Goal: Transaction & Acquisition: Purchase product/service

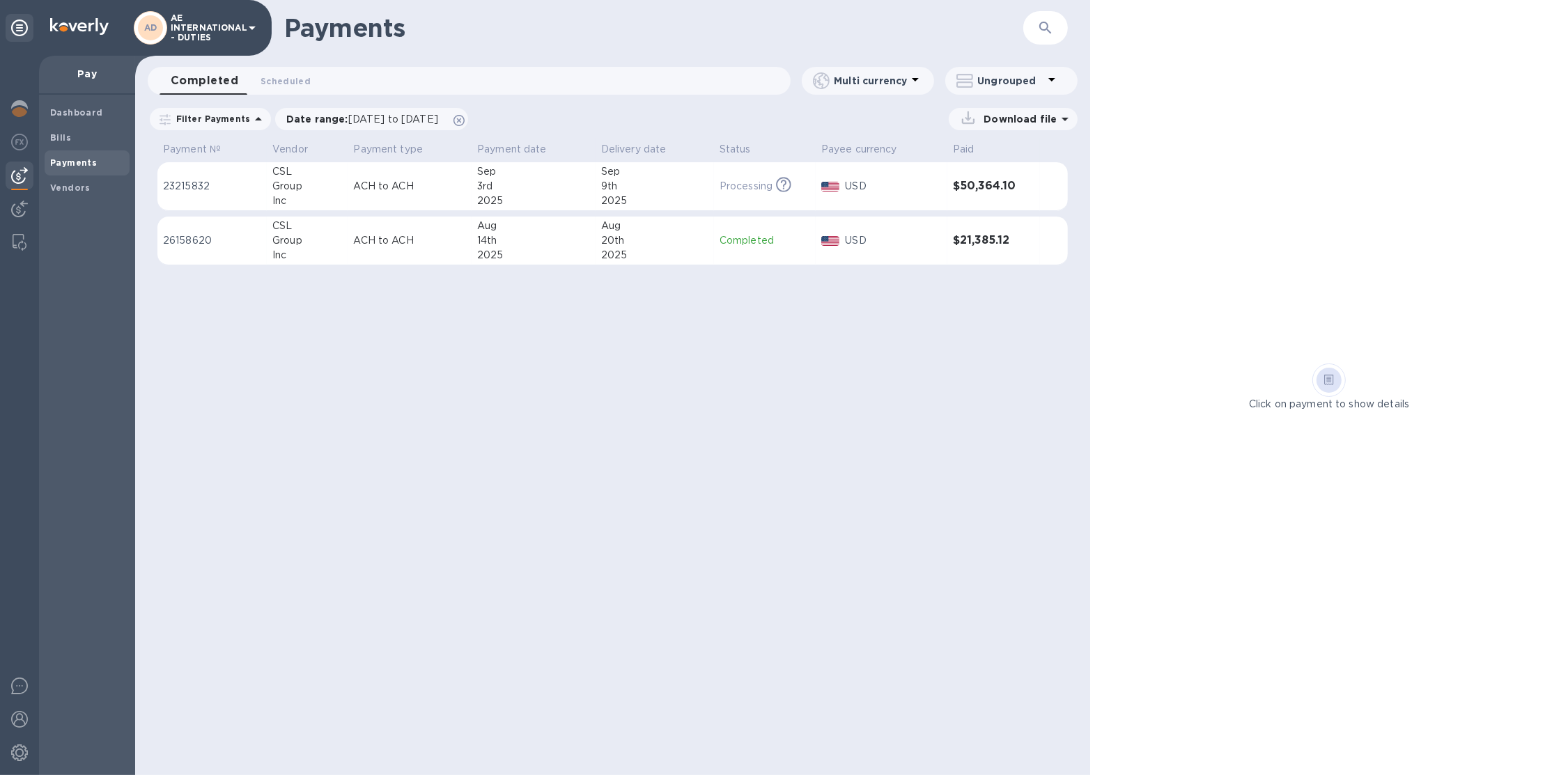
click at [247, 27] on icon at bounding box center [253, 28] width 17 height 17
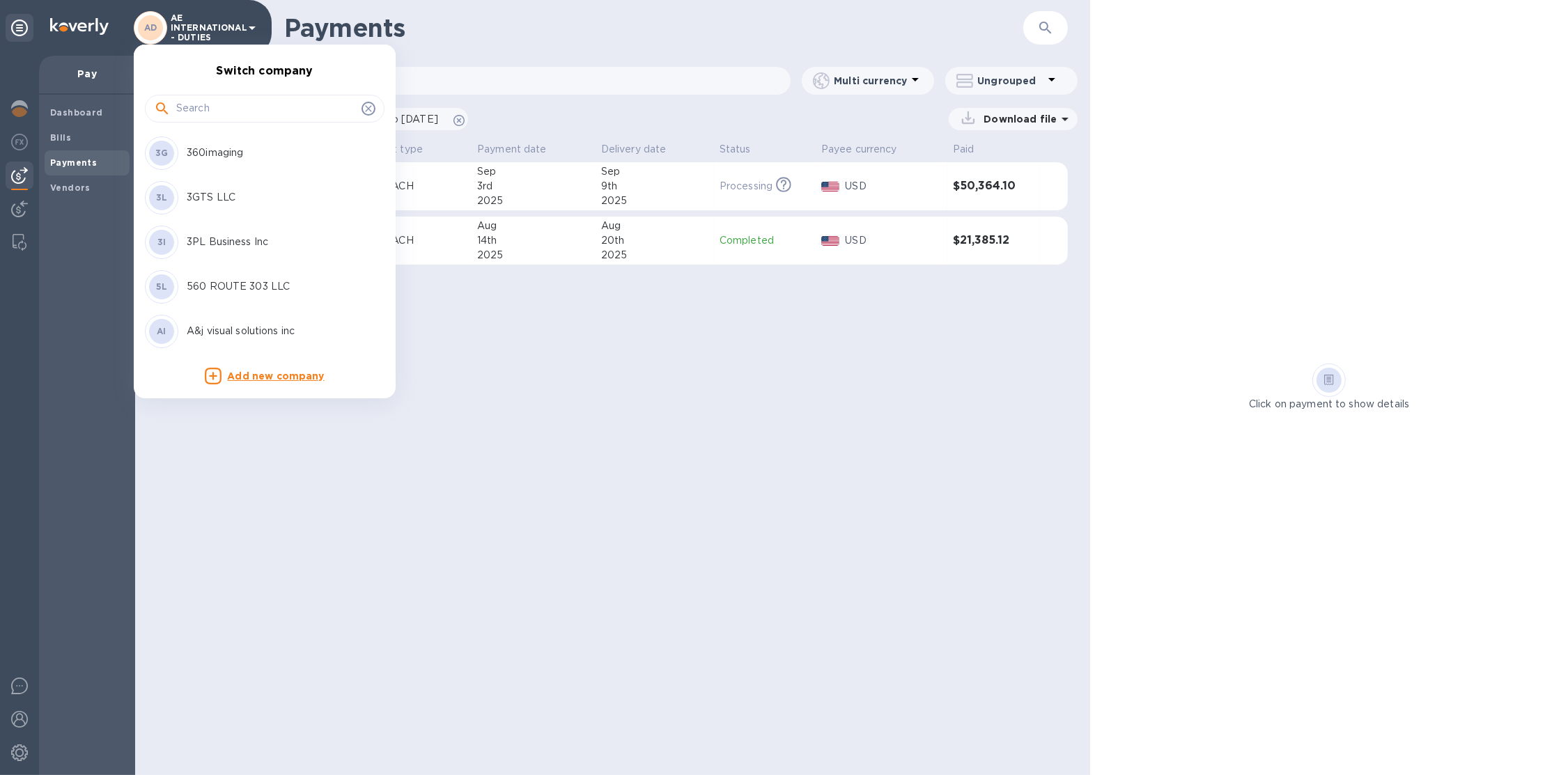
click at [226, 99] on input "text" at bounding box center [266, 109] width 180 height 21
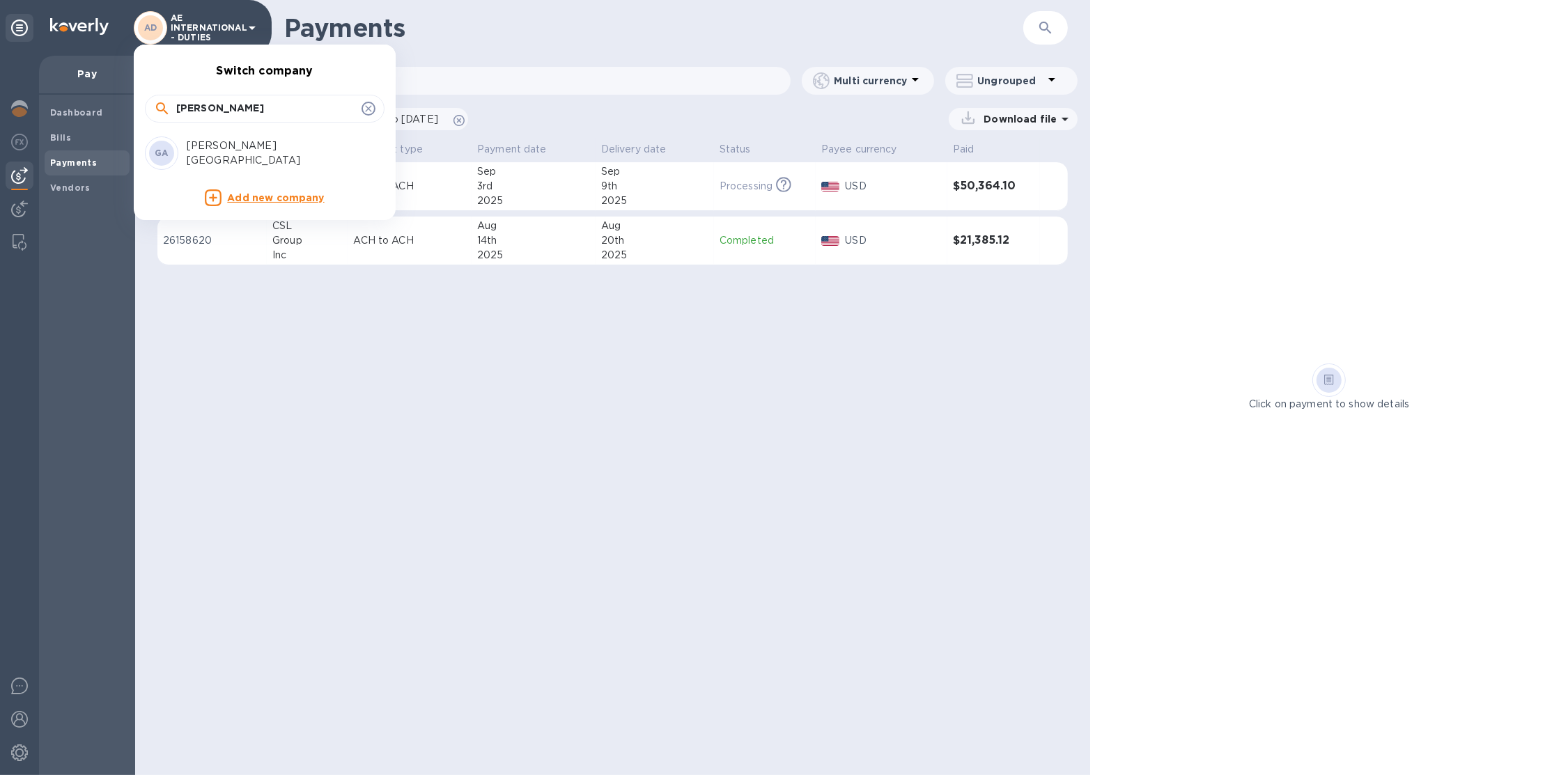
type input "gabriel"
click at [205, 154] on p "Gabriel-Glas North America" at bounding box center [274, 153] width 175 height 30
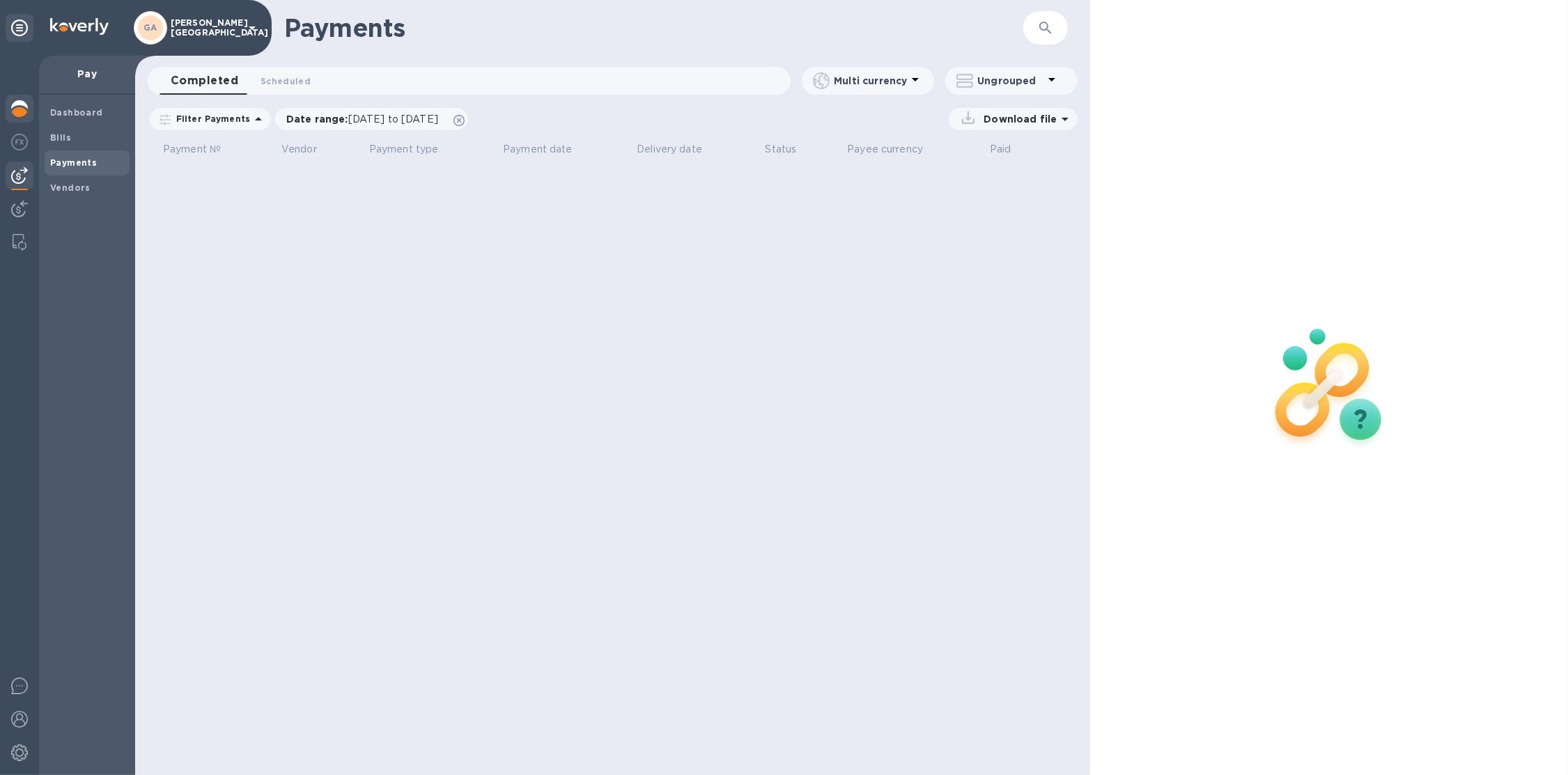
click at [16, 110] on img at bounding box center [19, 109] width 17 height 17
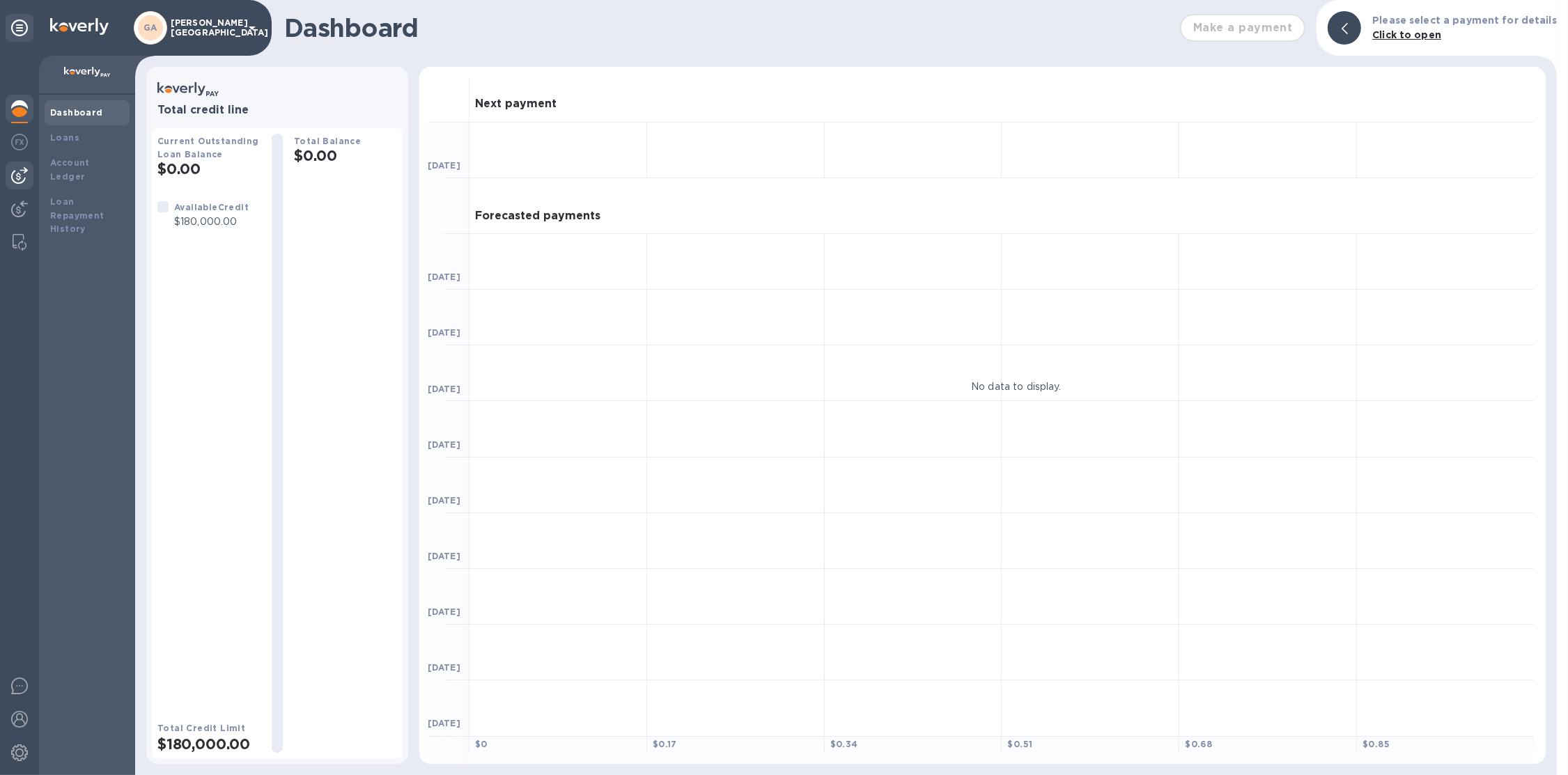
click at [17, 175] on img at bounding box center [19, 175] width 17 height 17
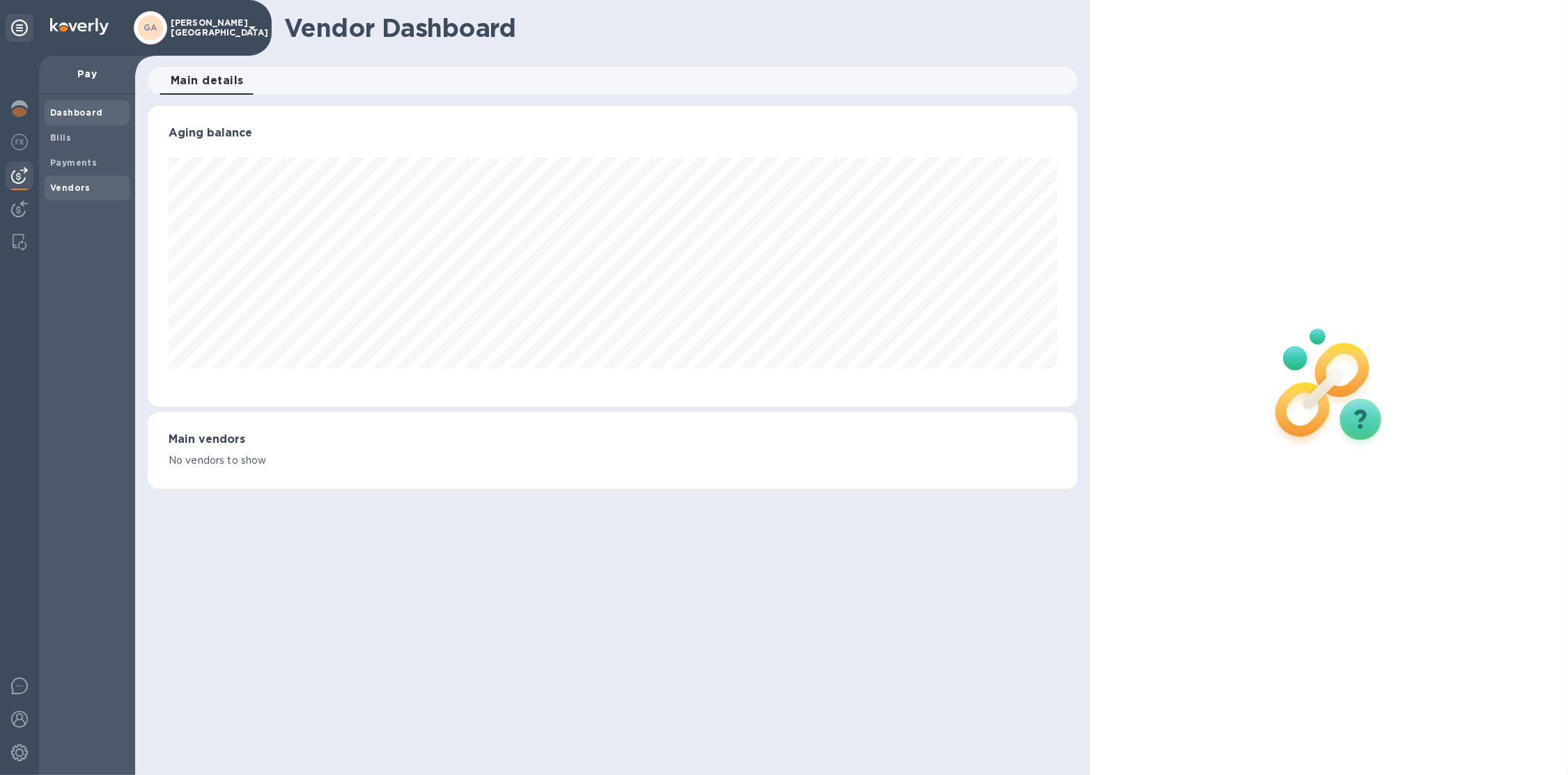
scroll to position [300, 931]
click at [83, 184] on b "Vendors" at bounding box center [71, 187] width 41 height 10
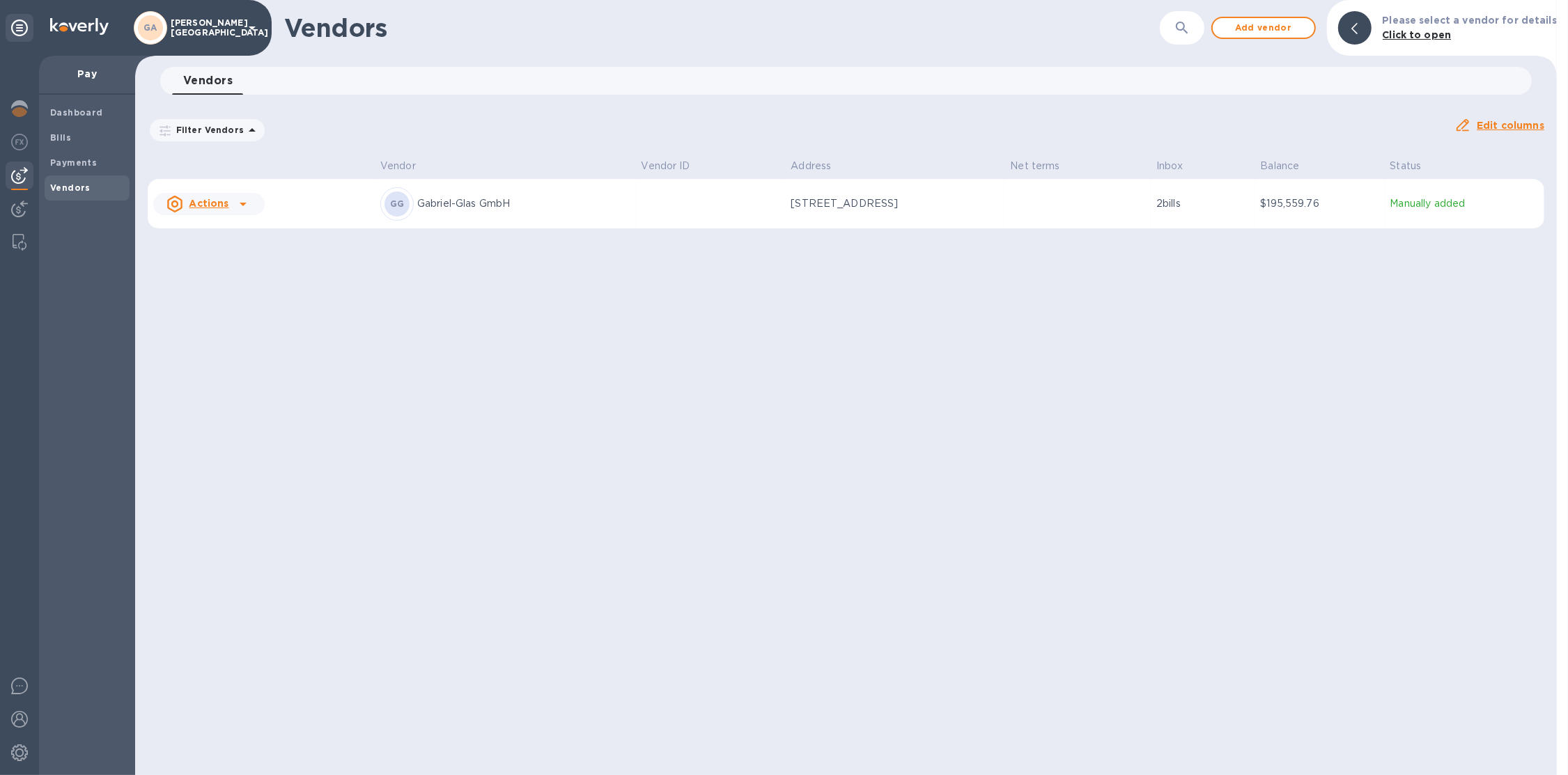
click at [581, 204] on p "Gabriel-Glas GmbH" at bounding box center [525, 204] width 214 height 15
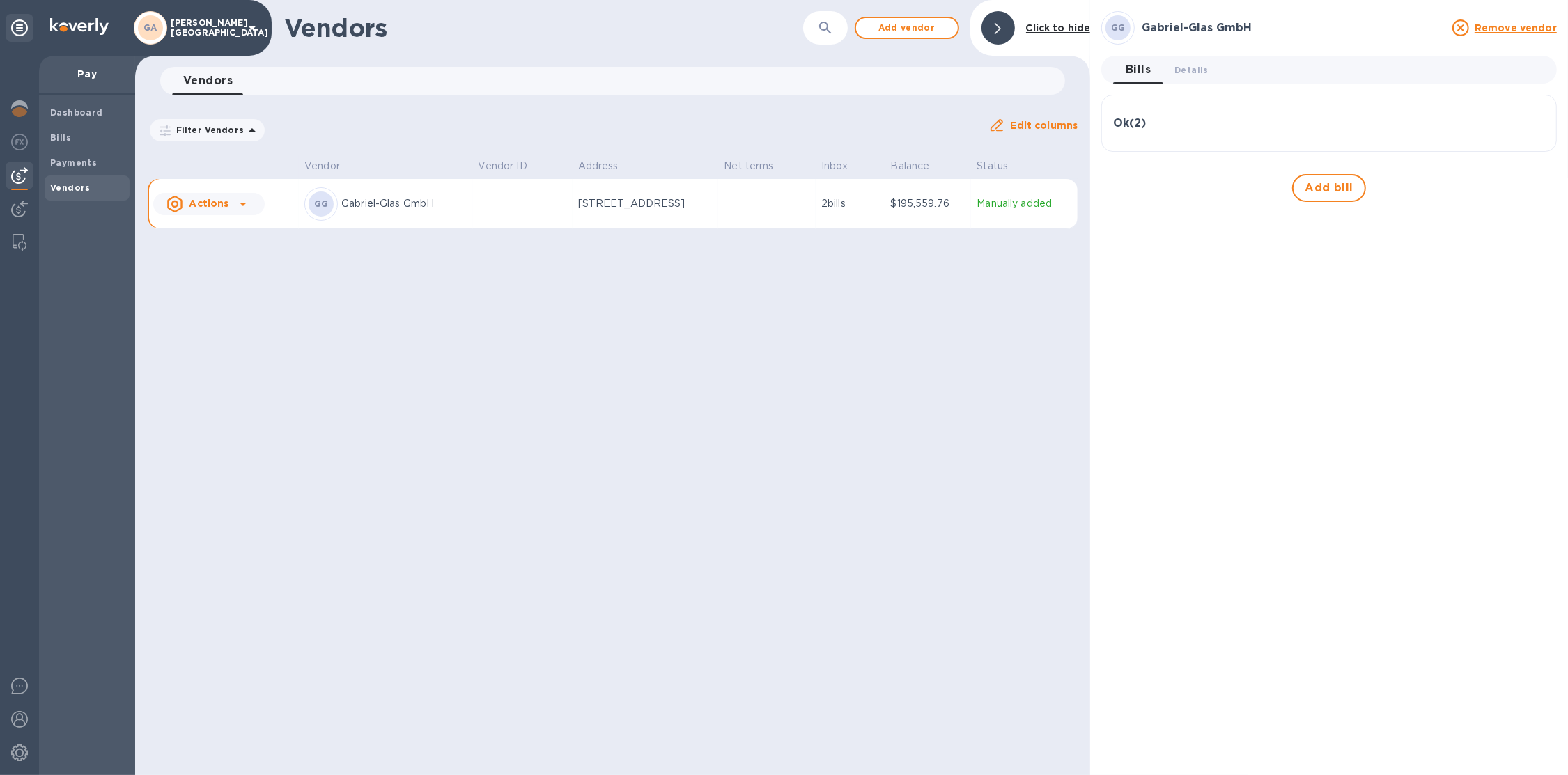
click at [578, 211] on p "Schwarzstraße 9, Hallein, 5400 AT" at bounding box center [646, 204] width 136 height 15
click at [108, 147] on div "Bills" at bounding box center [87, 137] width 85 height 25
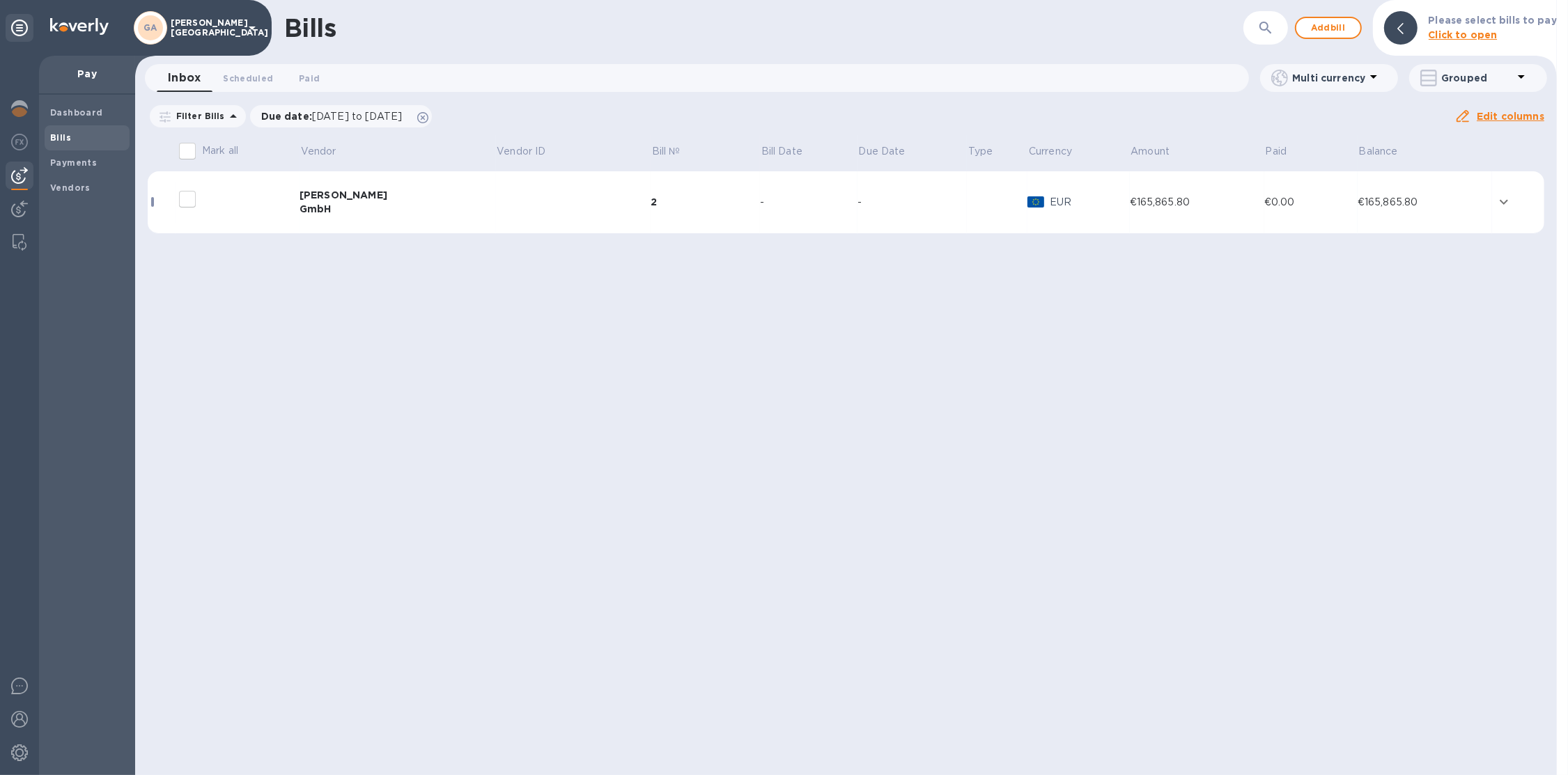
click at [560, 201] on td at bounding box center [573, 203] width 155 height 63
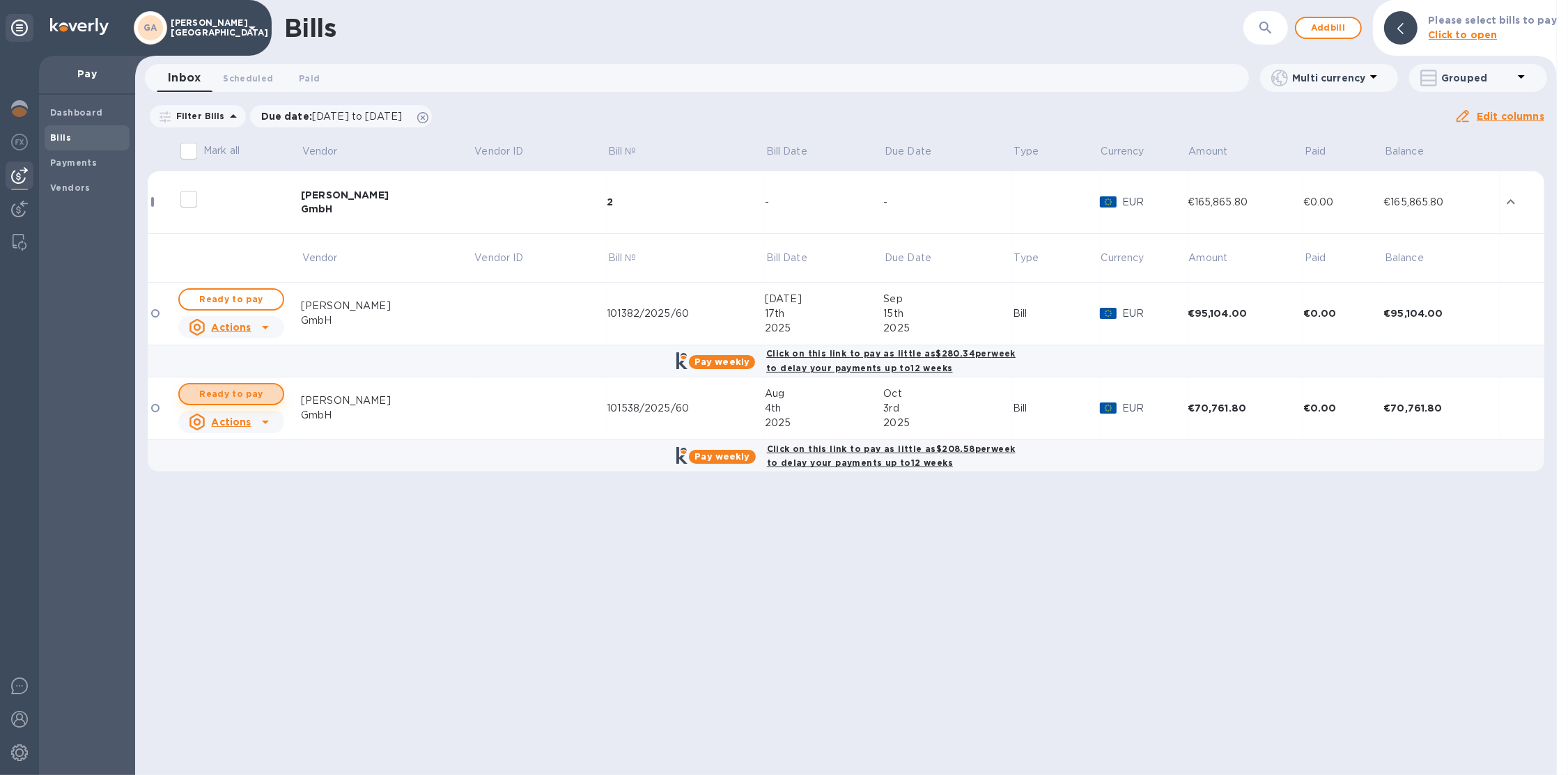
click at [235, 383] on button "Ready to pay" at bounding box center [231, 394] width 106 height 22
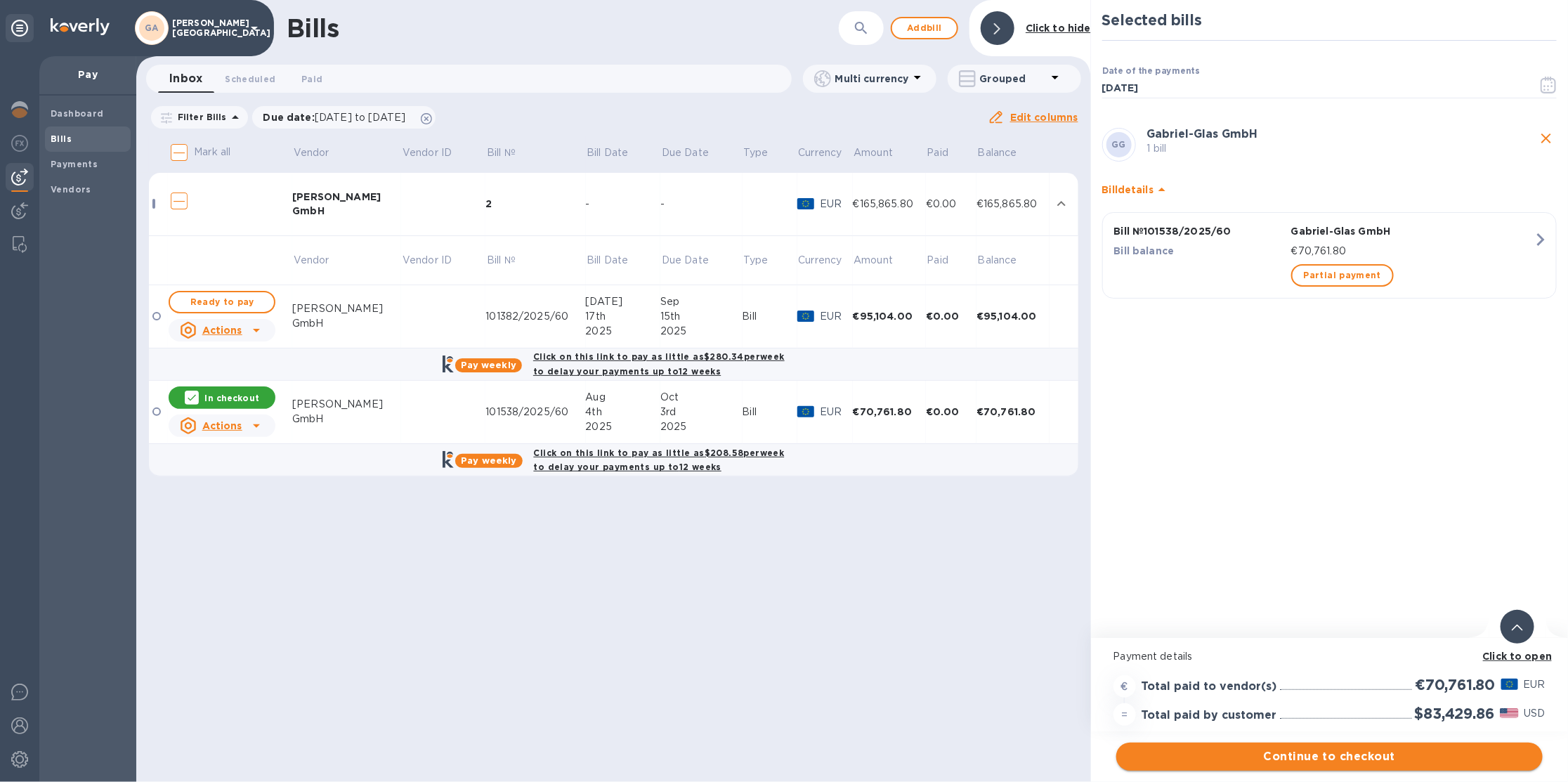
click at [1306, 755] on span "Continue to checkout" at bounding box center [1328, 757] width 403 height 17
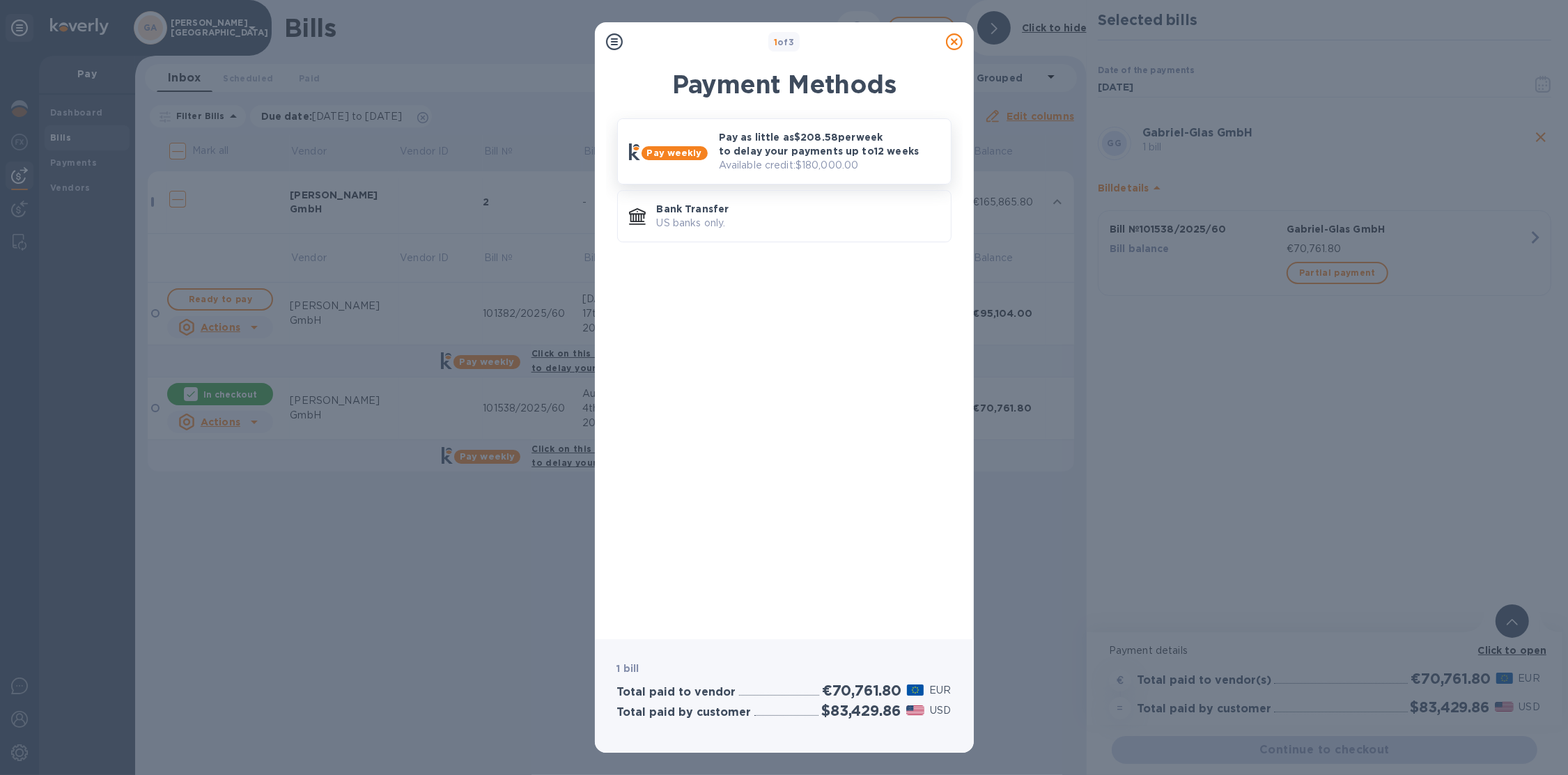
click at [797, 139] on p "Pay as little as $208.58 per week to delay your payments up to 12 weeks" at bounding box center [829, 144] width 221 height 28
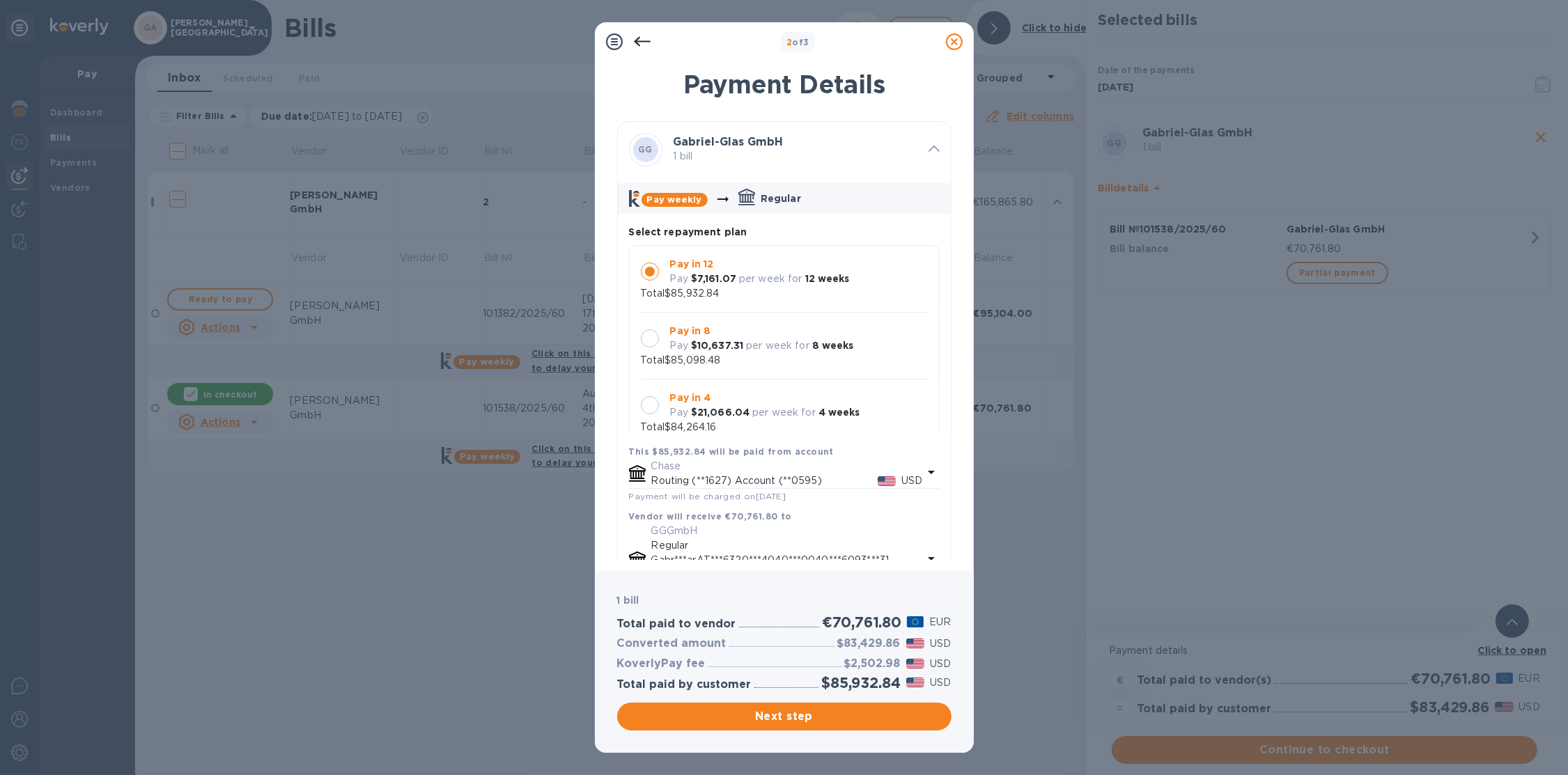
click at [789, 383] on div "Pay in 4 Pay $21,066.04 per week for 4 weeks Total $84,264.16" at bounding box center [784, 413] width 311 height 67
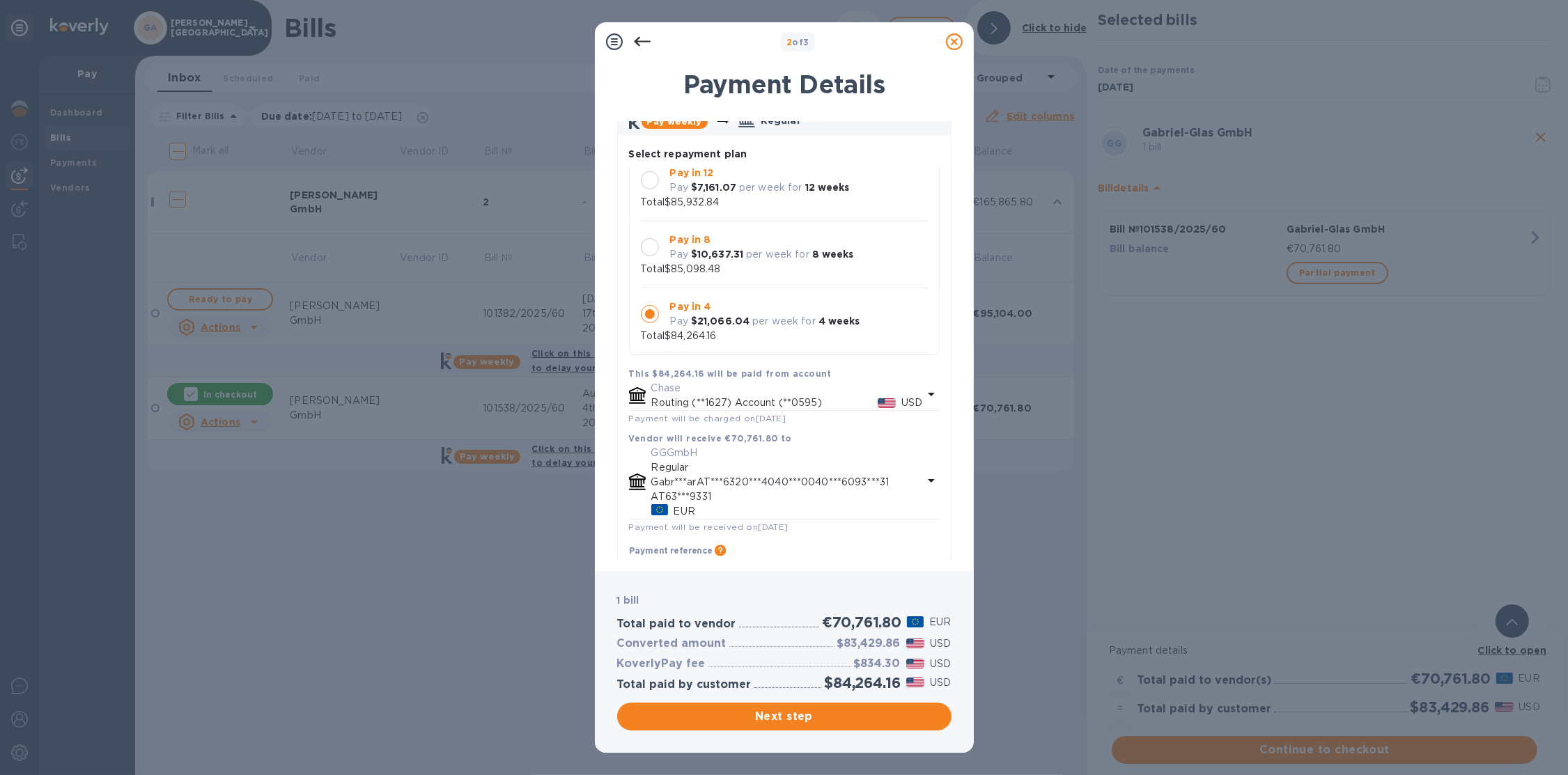
scroll to position [81, 0]
click at [955, 45] on icon at bounding box center [954, 42] width 17 height 17
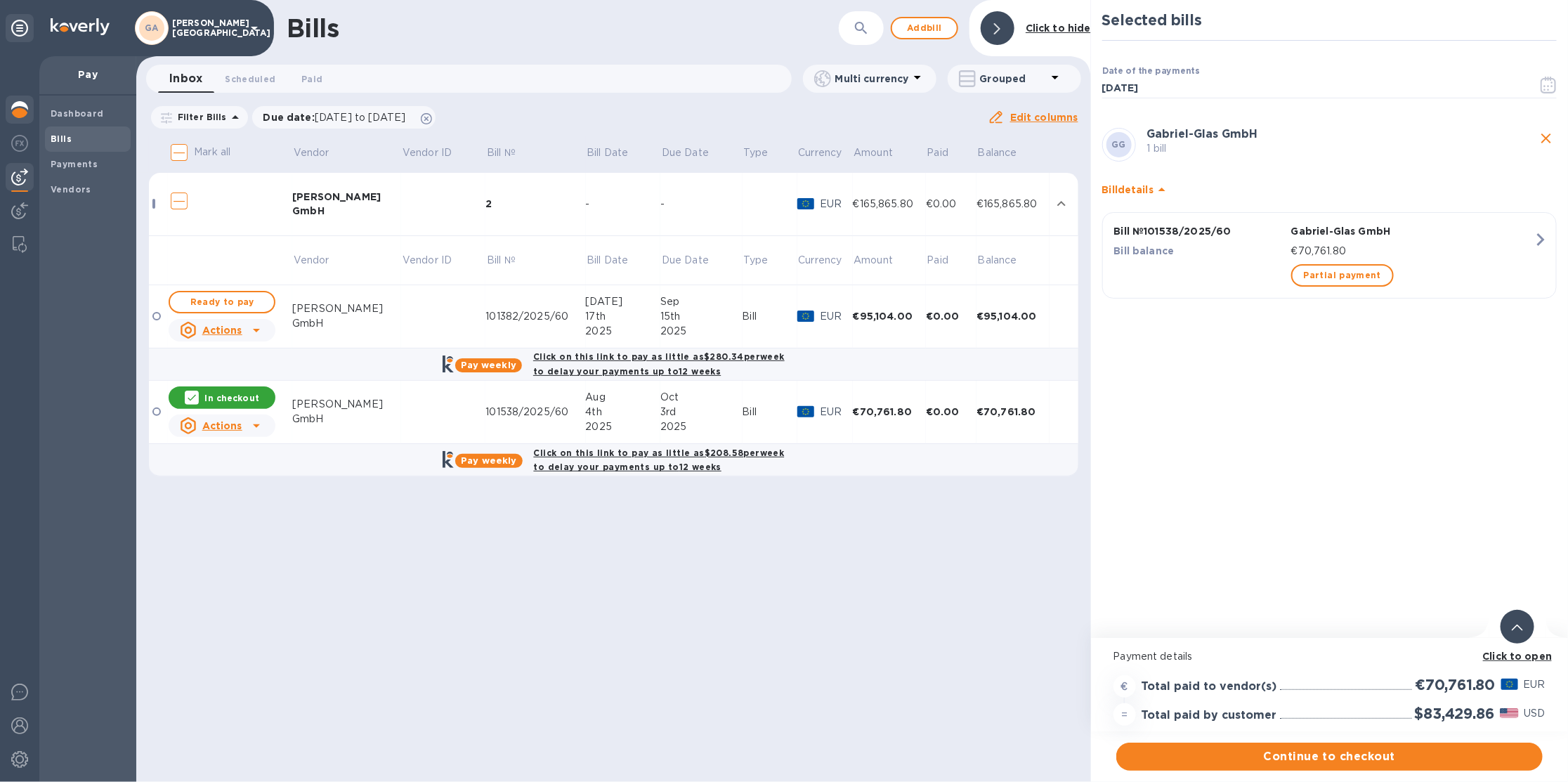
click at [22, 111] on img at bounding box center [20, 110] width 17 height 17
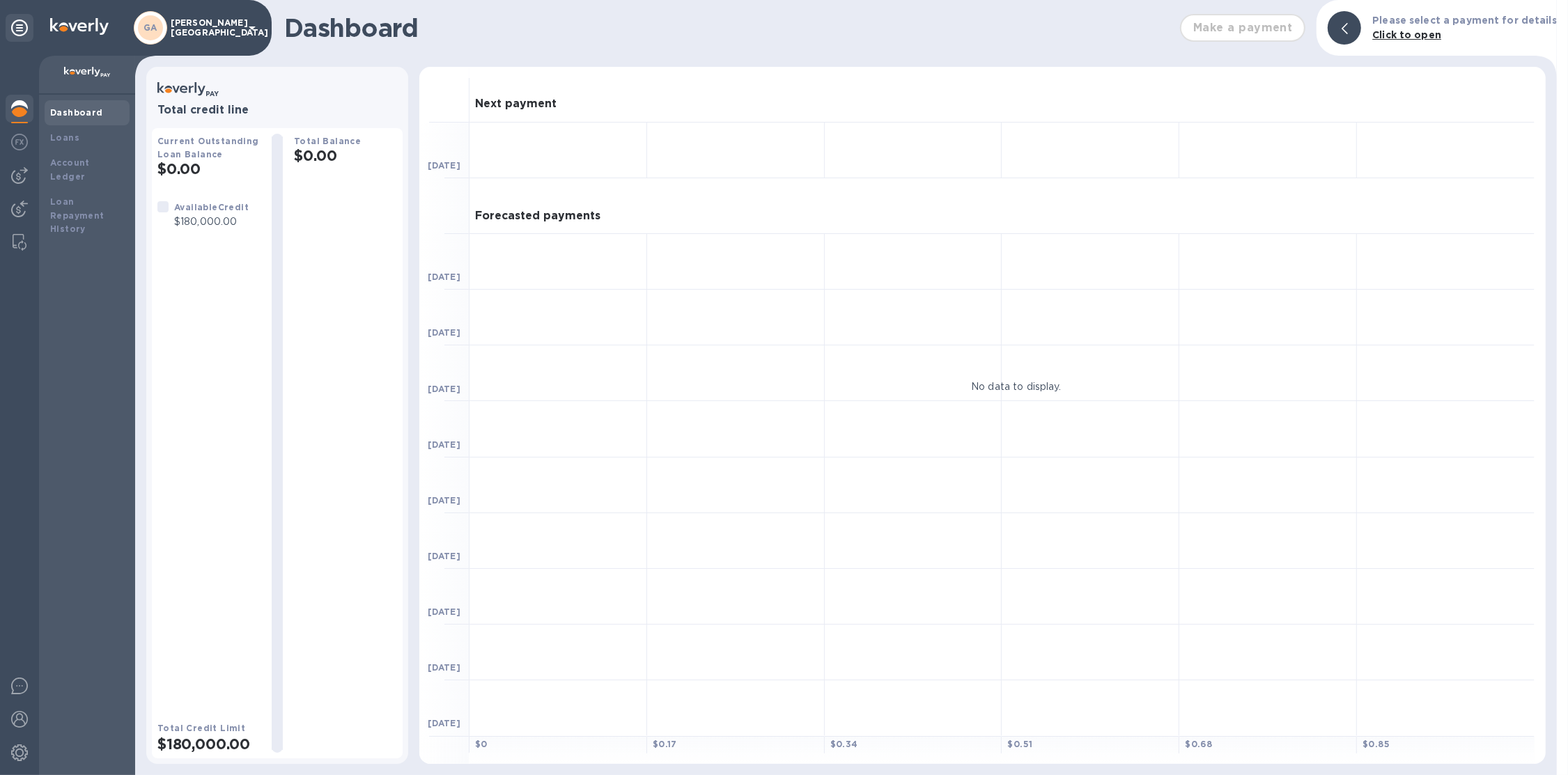
click at [181, 24] on p "Gabriel-Glas North America" at bounding box center [205, 28] width 70 height 19
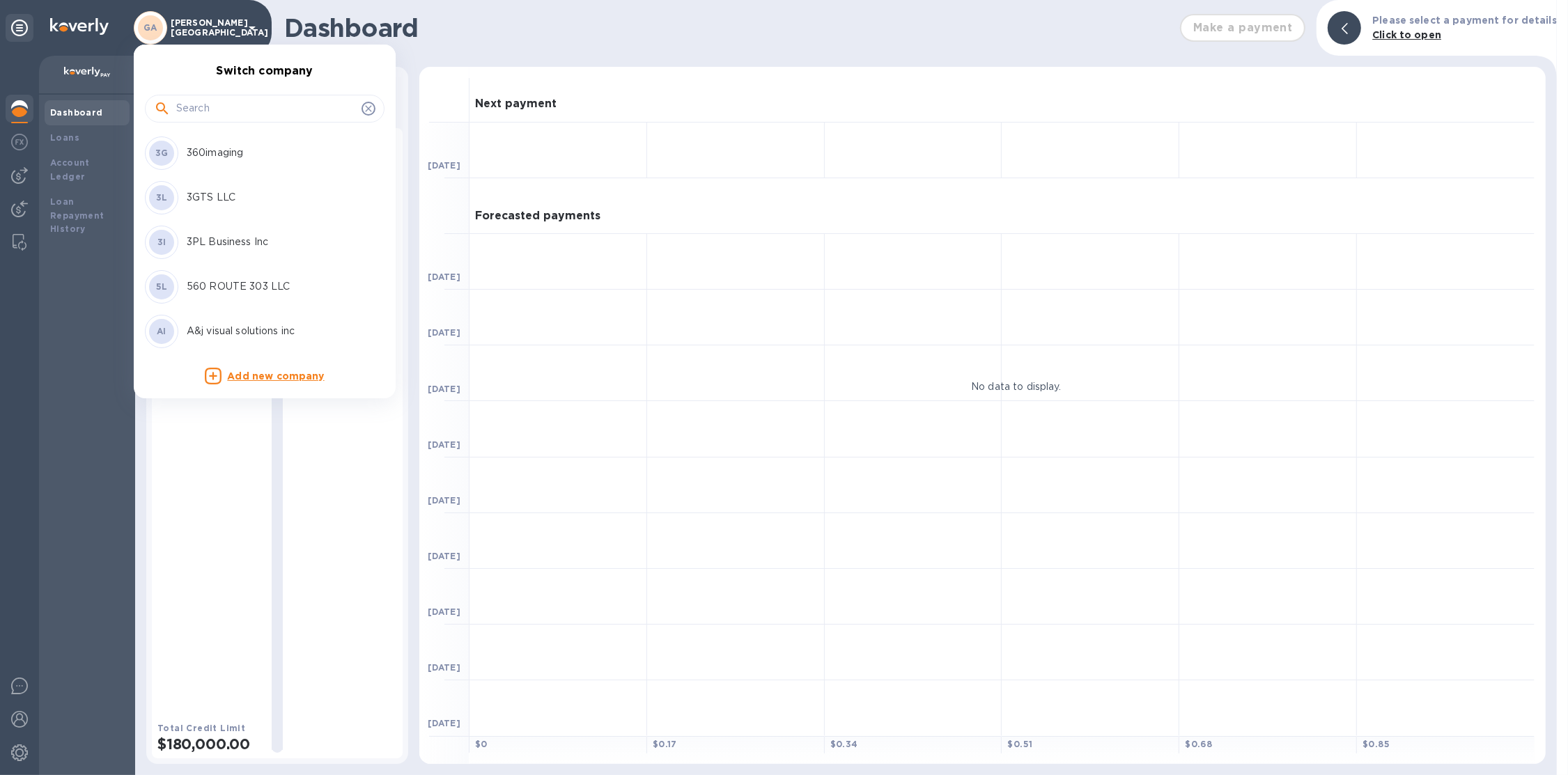
click at [201, 107] on input "text" at bounding box center [266, 109] width 180 height 21
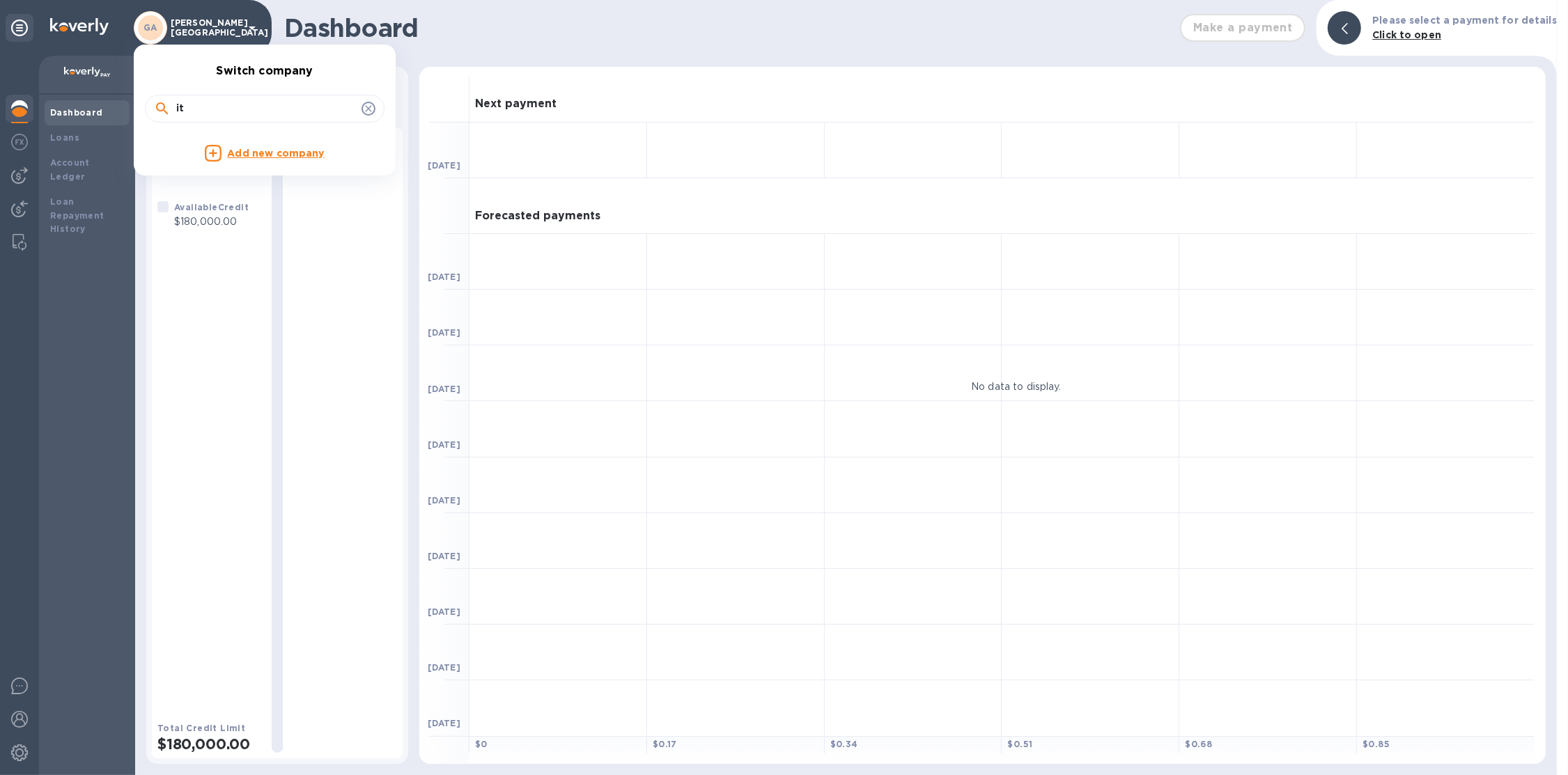
type input "i"
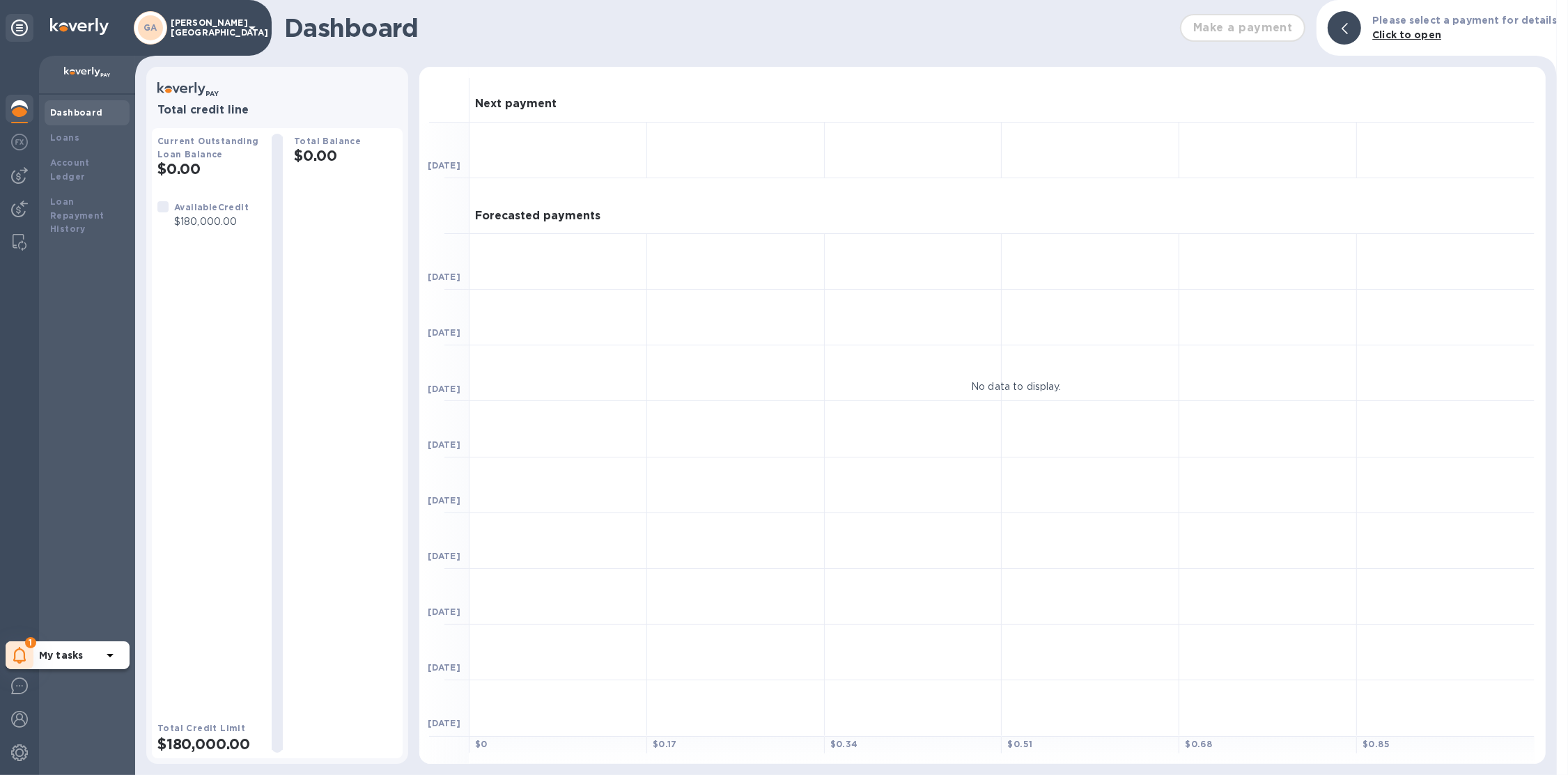
drag, startPoint x: 26, startPoint y: 654, endPoint x: 39, endPoint y: 645, distance: 15.8
click at [25, 654] on icon at bounding box center [19, 655] width 13 height 17
click at [90, 610] on p "You have pending companies." at bounding box center [110, 613] width 144 height 15
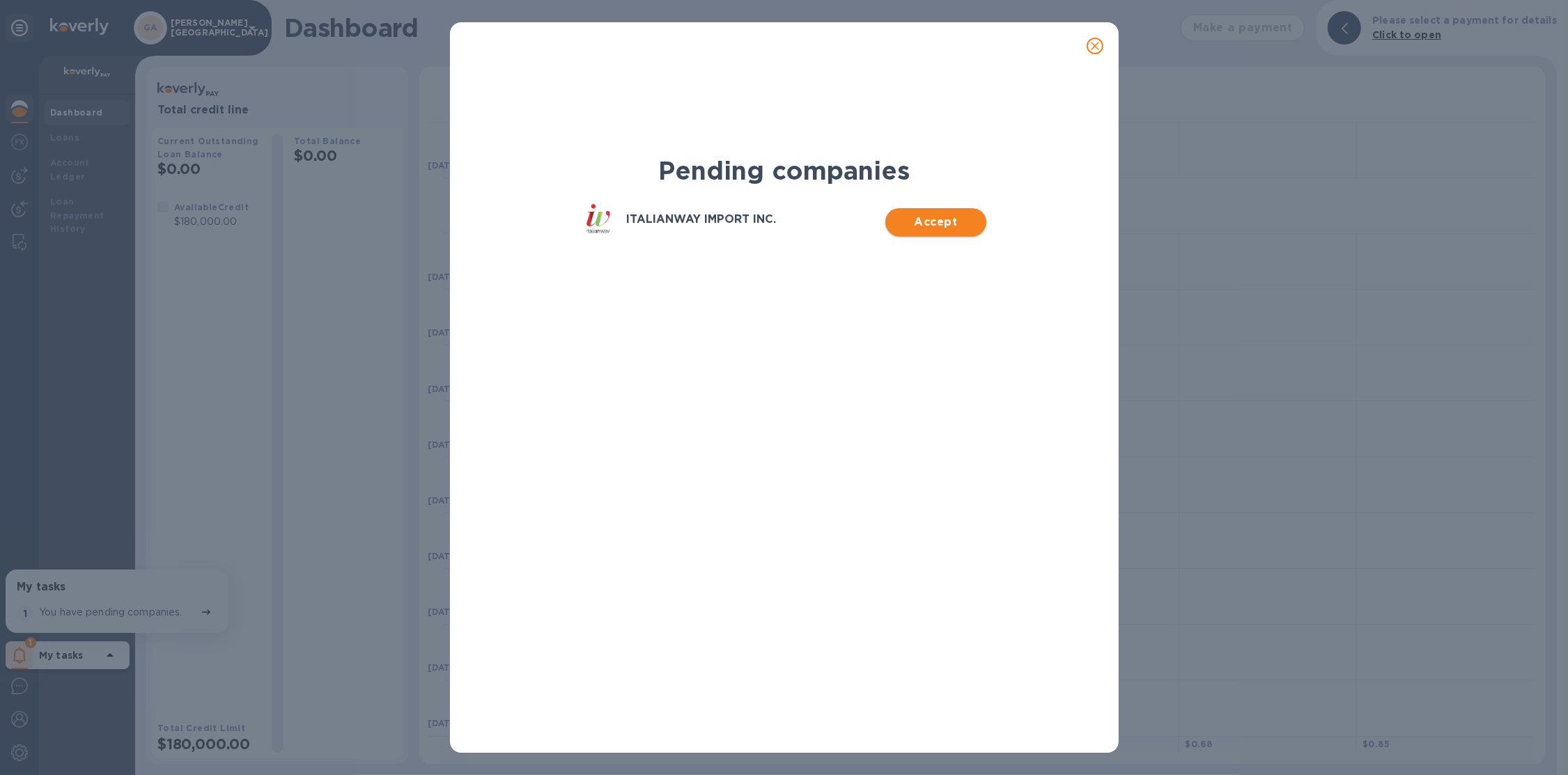
click at [928, 219] on span "Accept" at bounding box center [936, 222] width 79 height 17
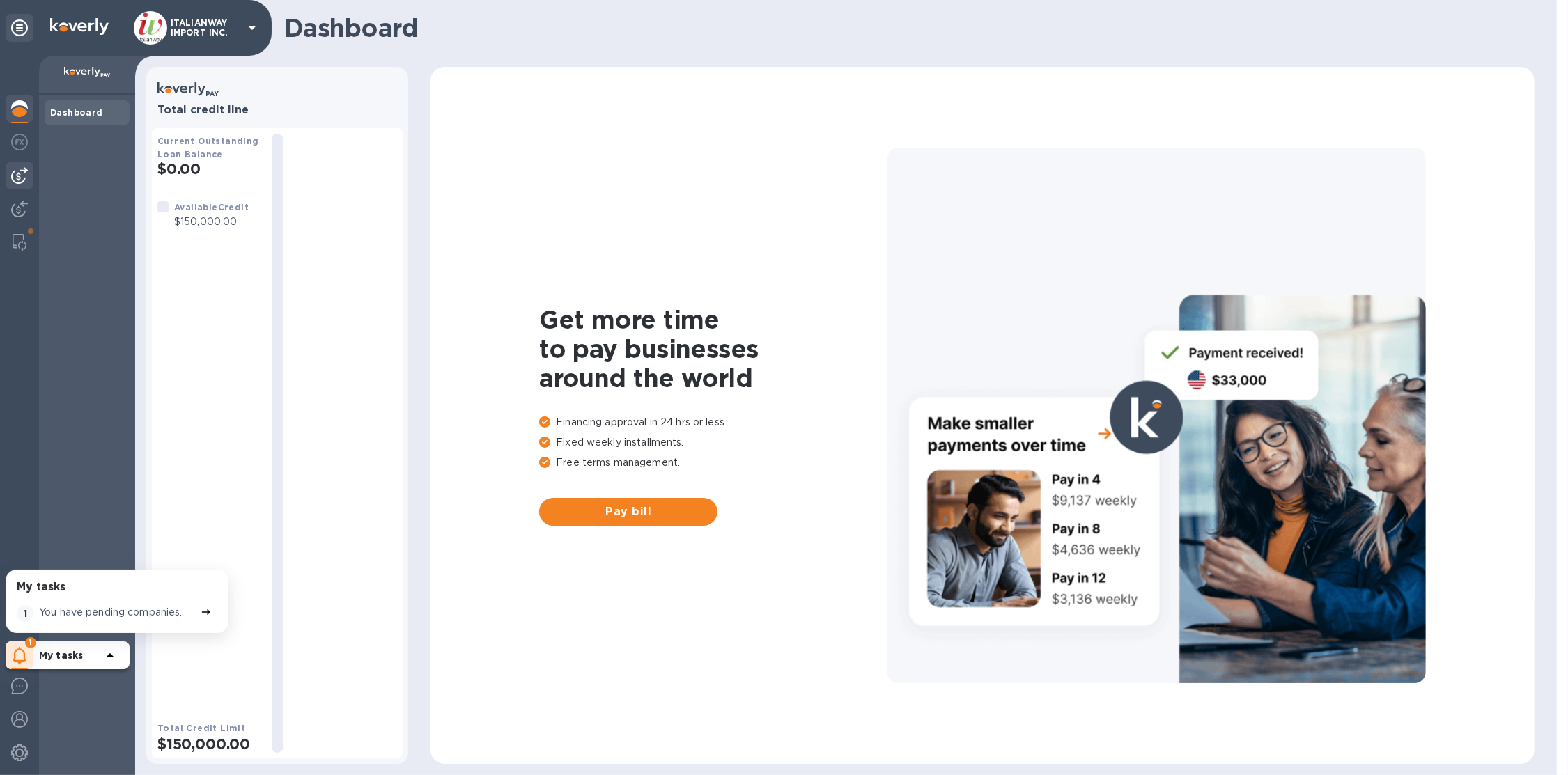
click at [21, 177] on img at bounding box center [19, 175] width 17 height 17
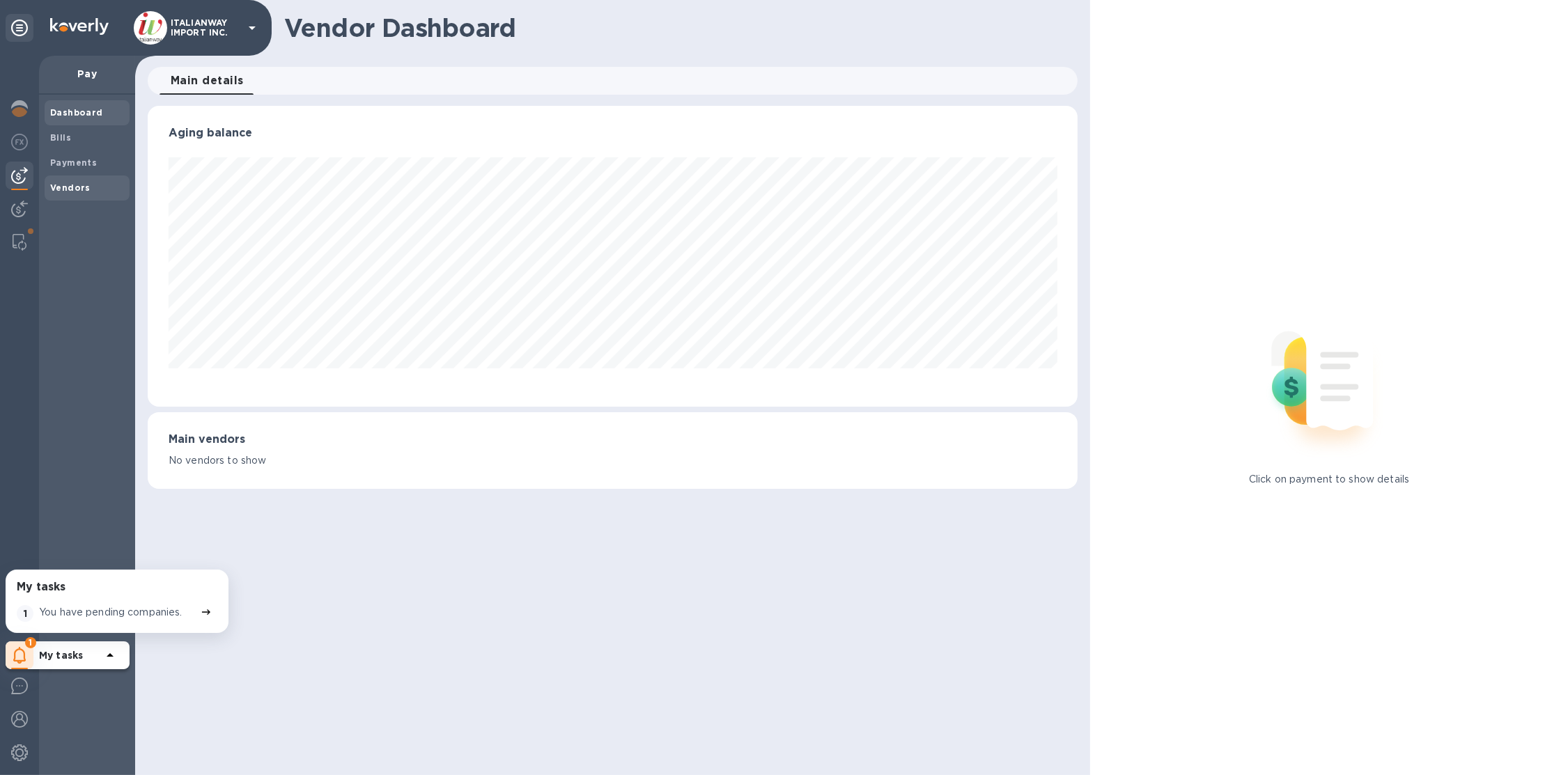
scroll to position [300, 926]
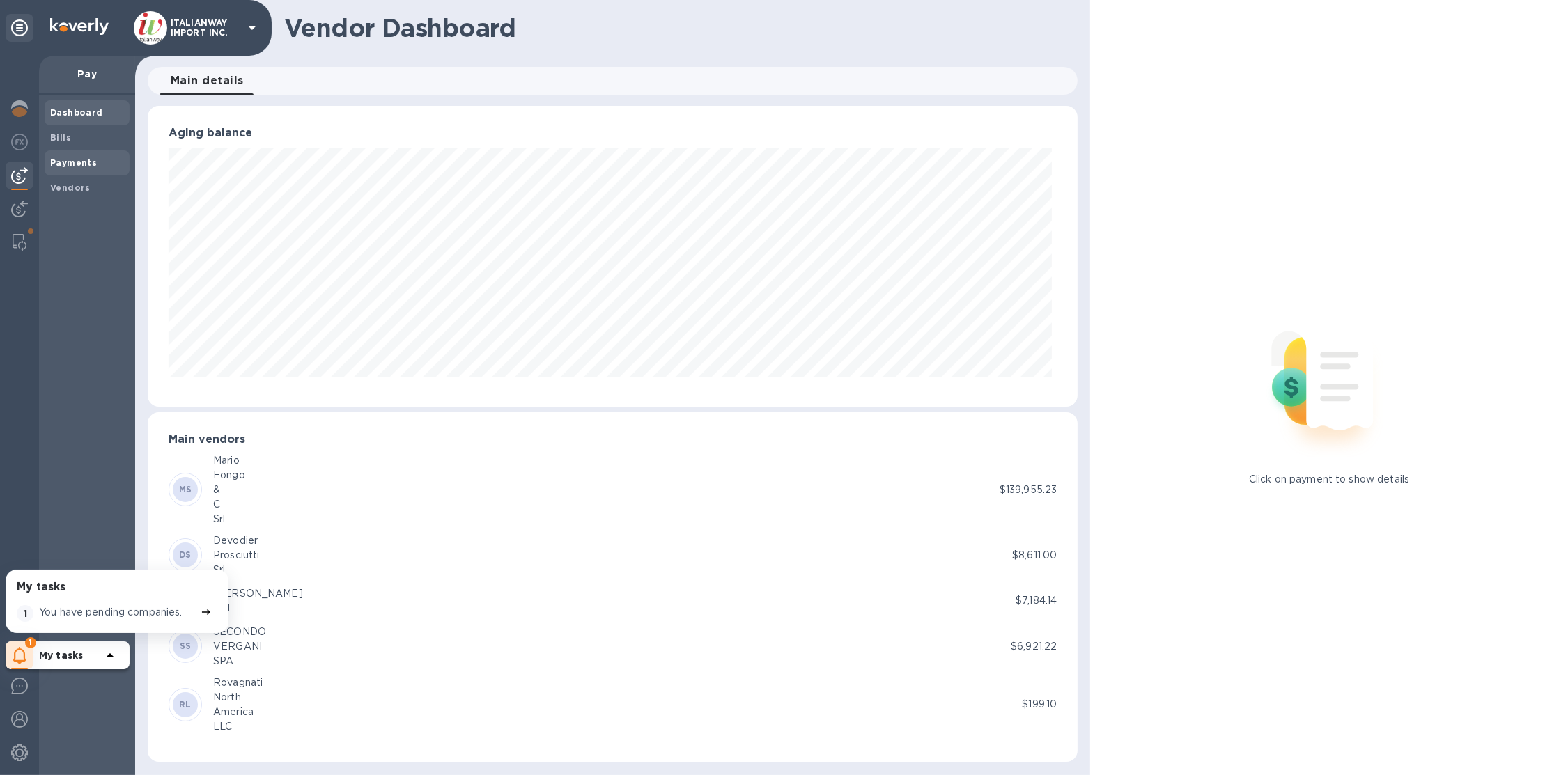
click at [73, 158] on b "Payments" at bounding box center [73, 162] width 46 height 10
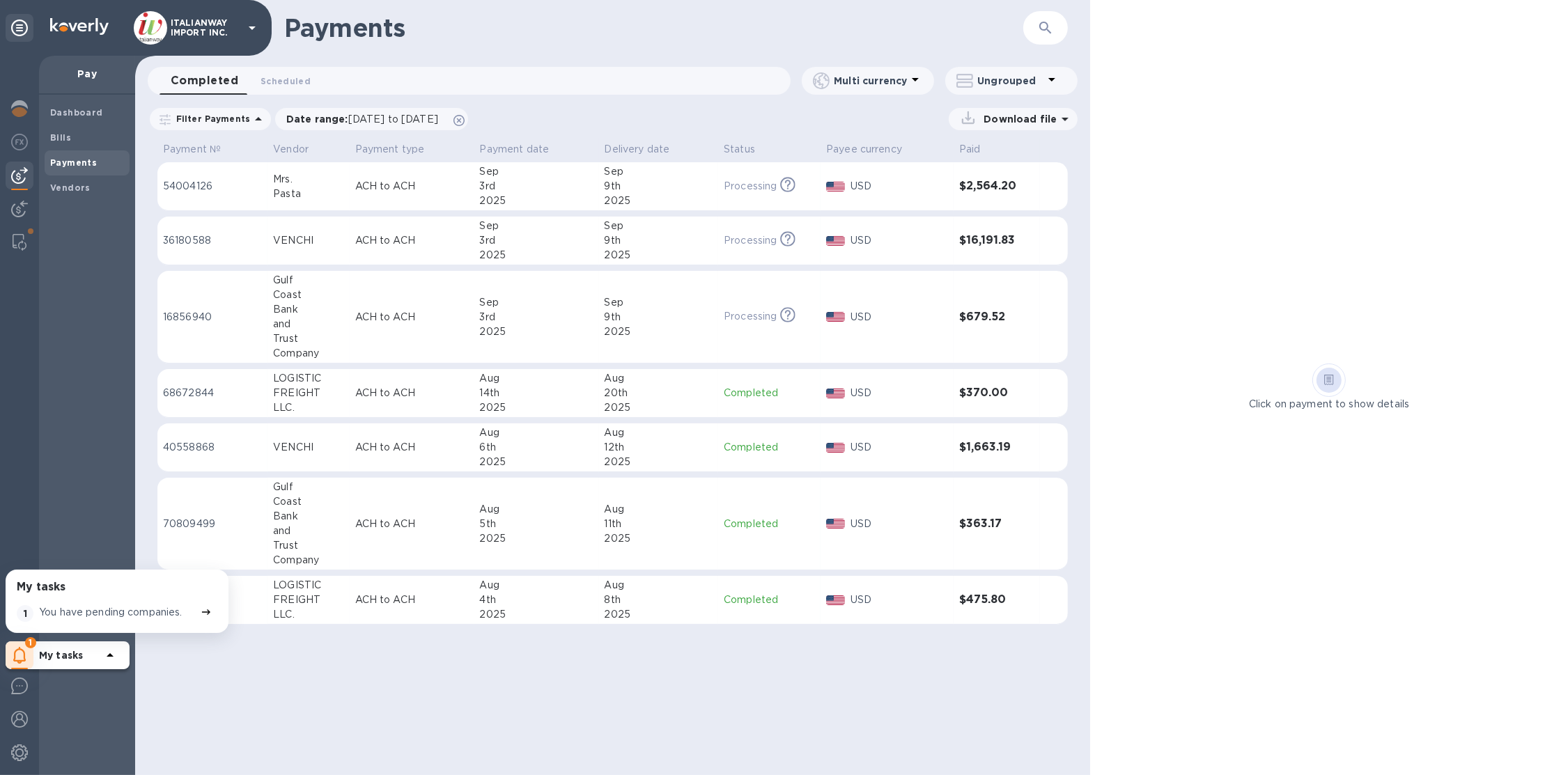
click at [68, 166] on b "Payments" at bounding box center [73, 162] width 46 height 10
click at [69, 133] on b "Bills" at bounding box center [60, 137] width 21 height 10
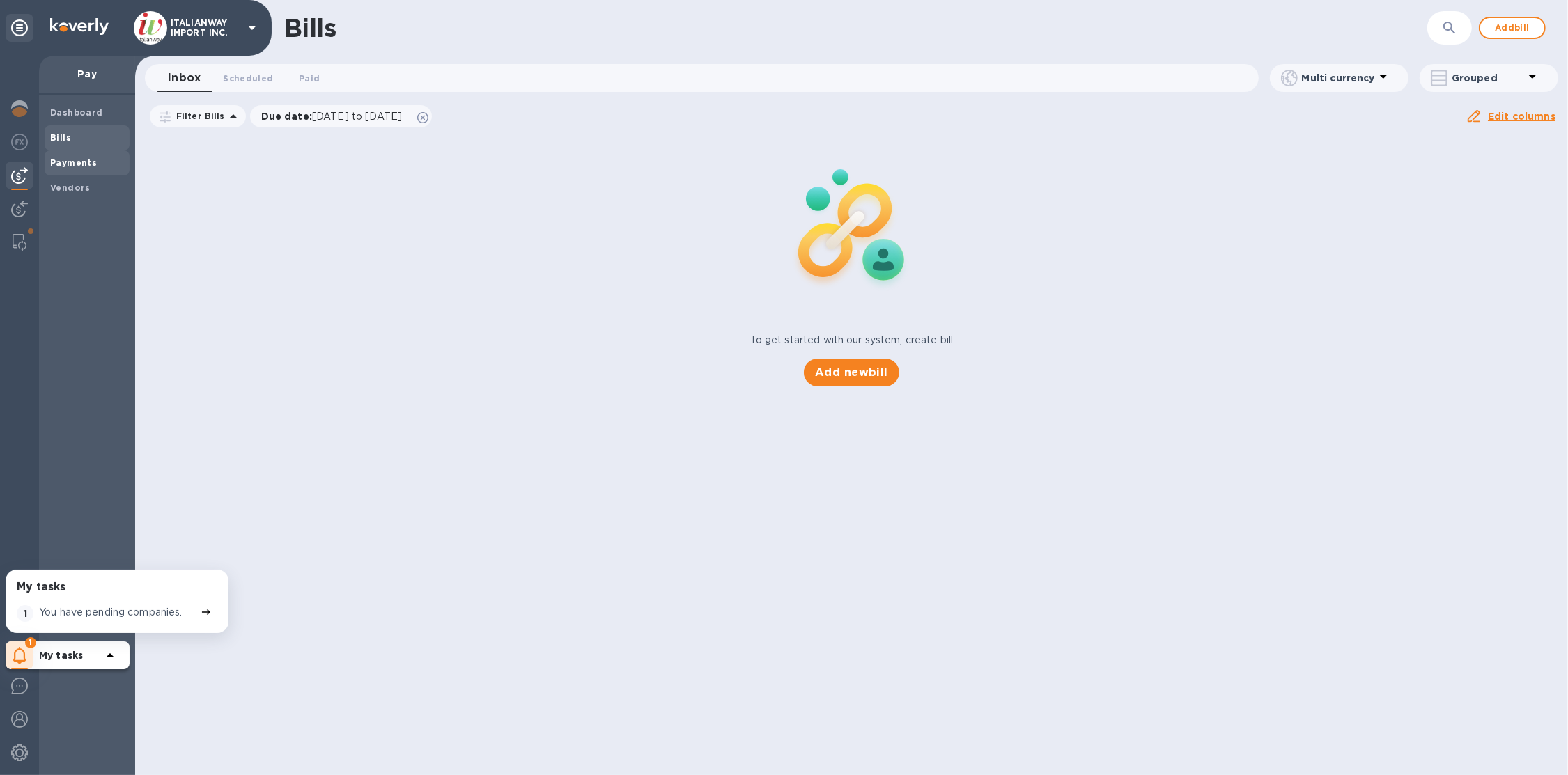
click at [77, 163] on b "Payments" at bounding box center [73, 162] width 46 height 10
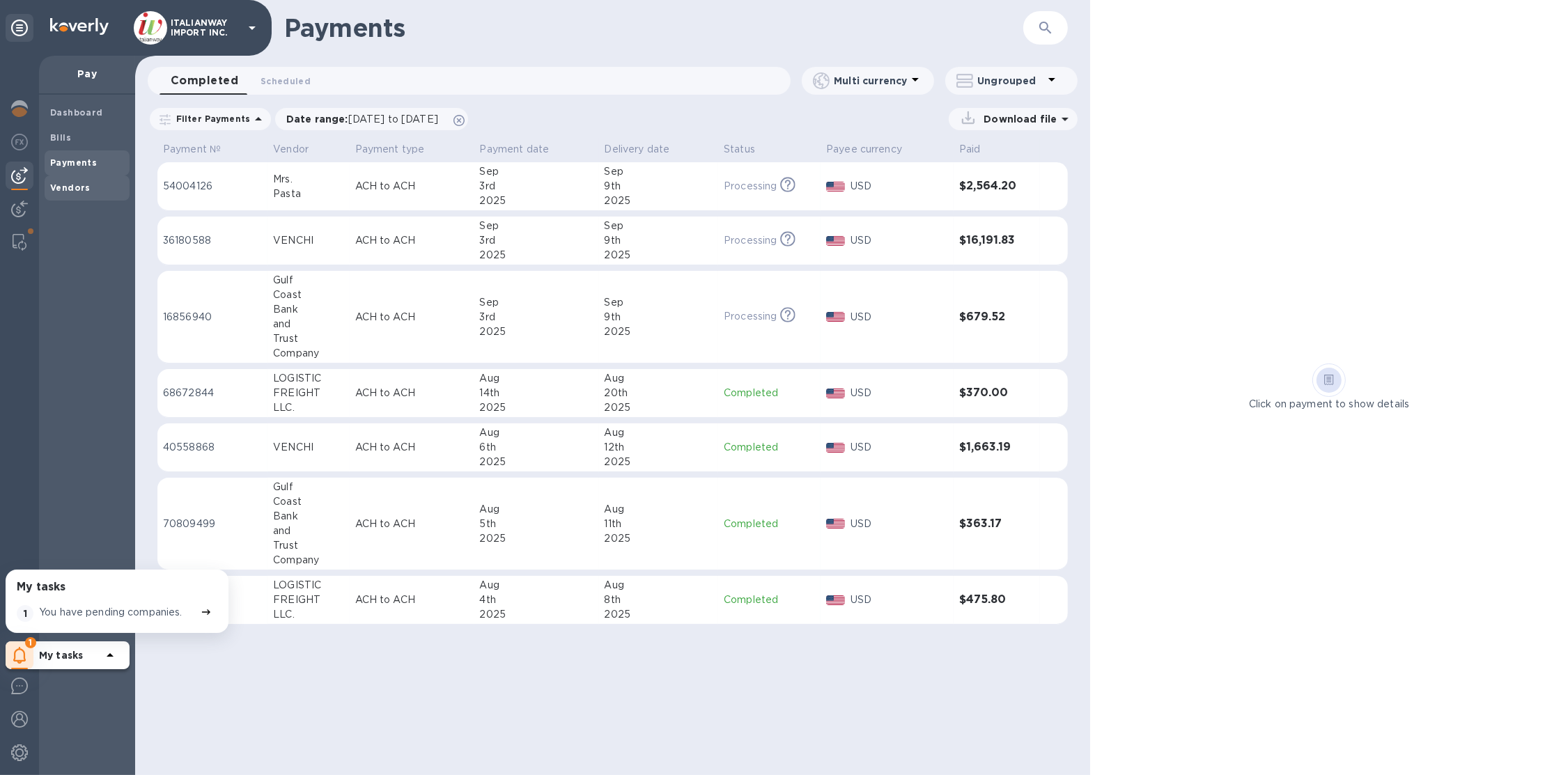
click at [73, 194] on span "Vendors" at bounding box center [71, 187] width 41 height 14
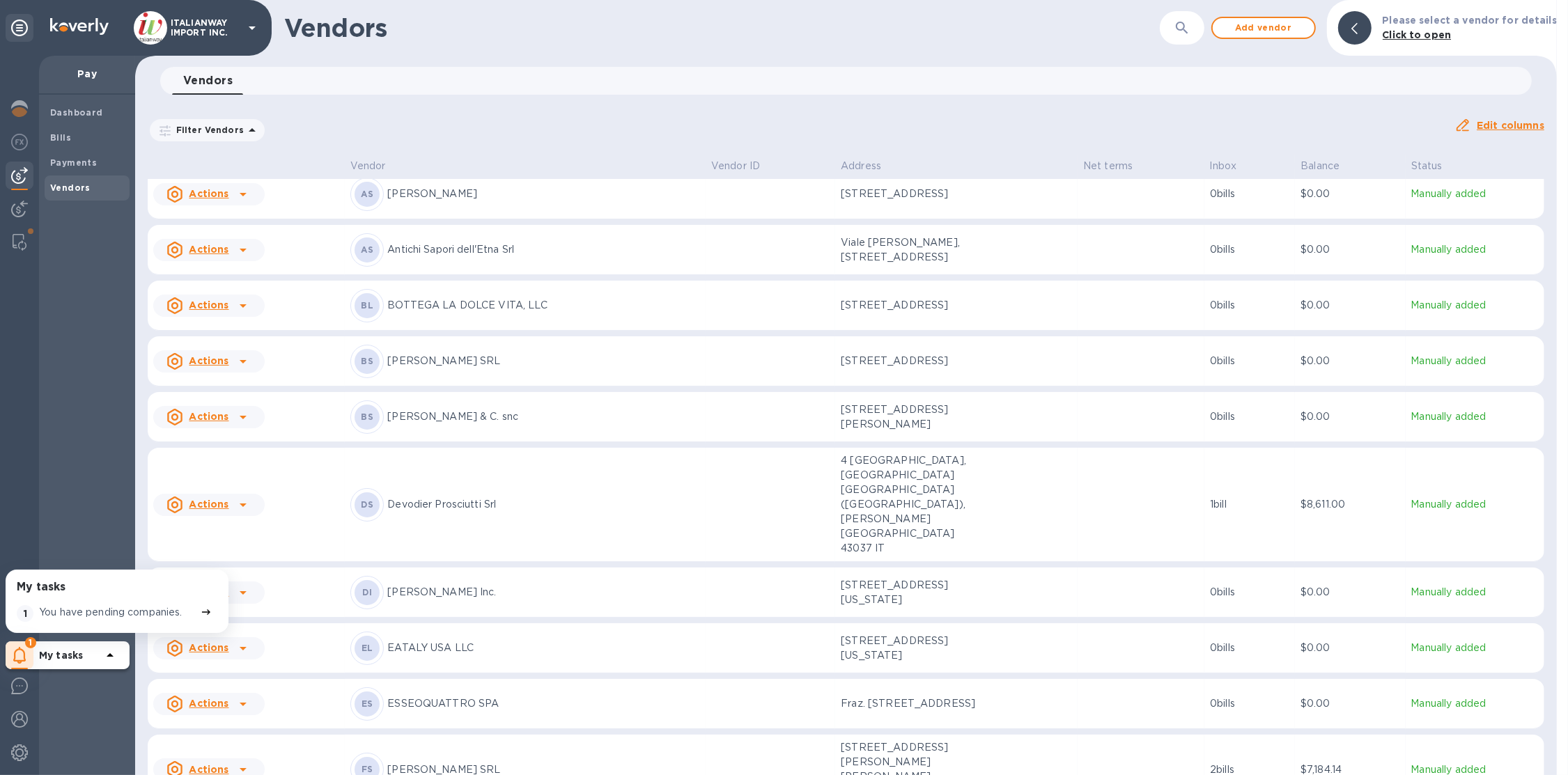
click at [572, 497] on p "Devodier Prosciutti Srl" at bounding box center [543, 505] width 312 height 15
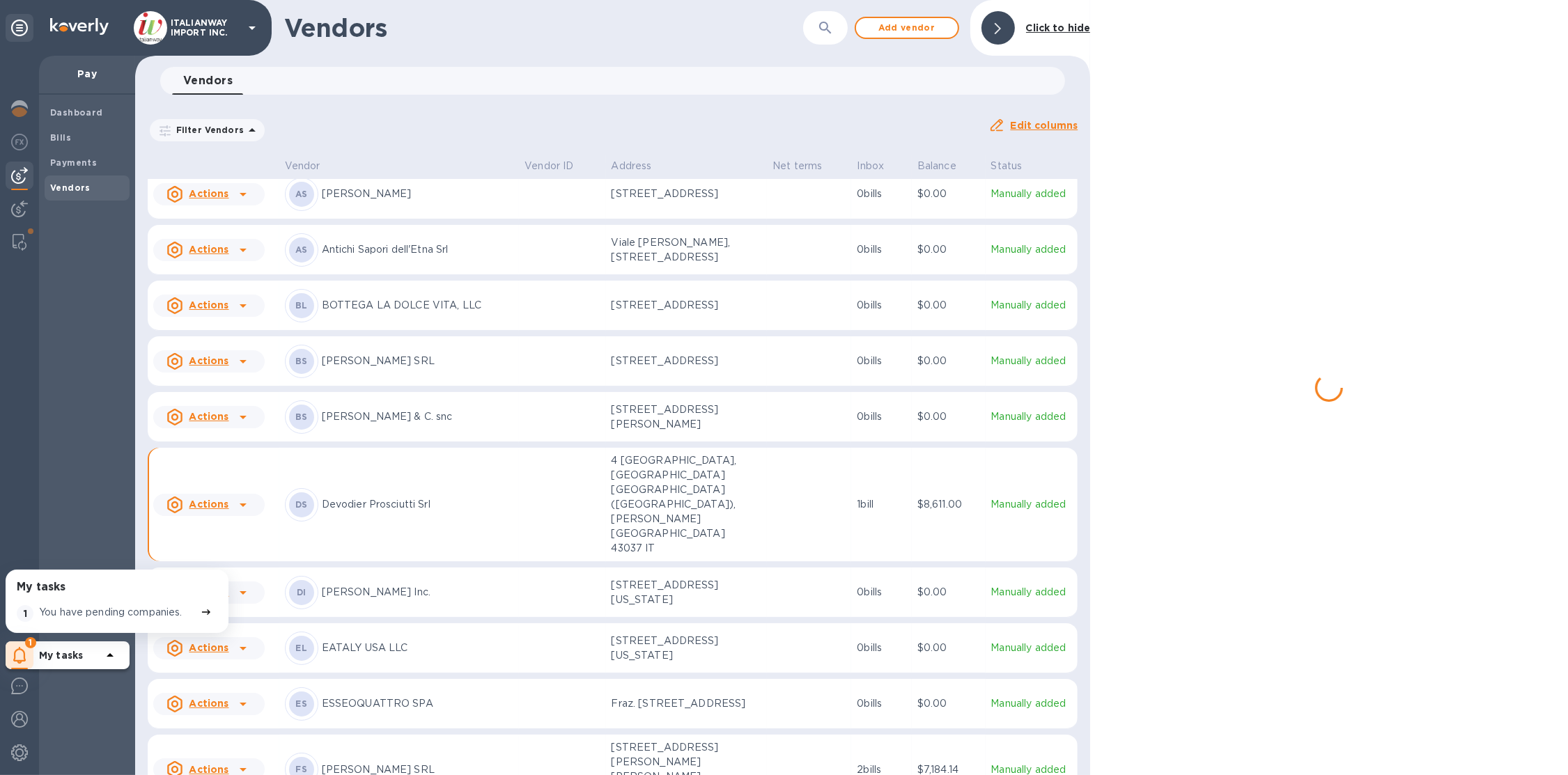
scroll to position [85, 0]
click at [71, 138] on span "Bills" at bounding box center [87, 137] width 74 height 14
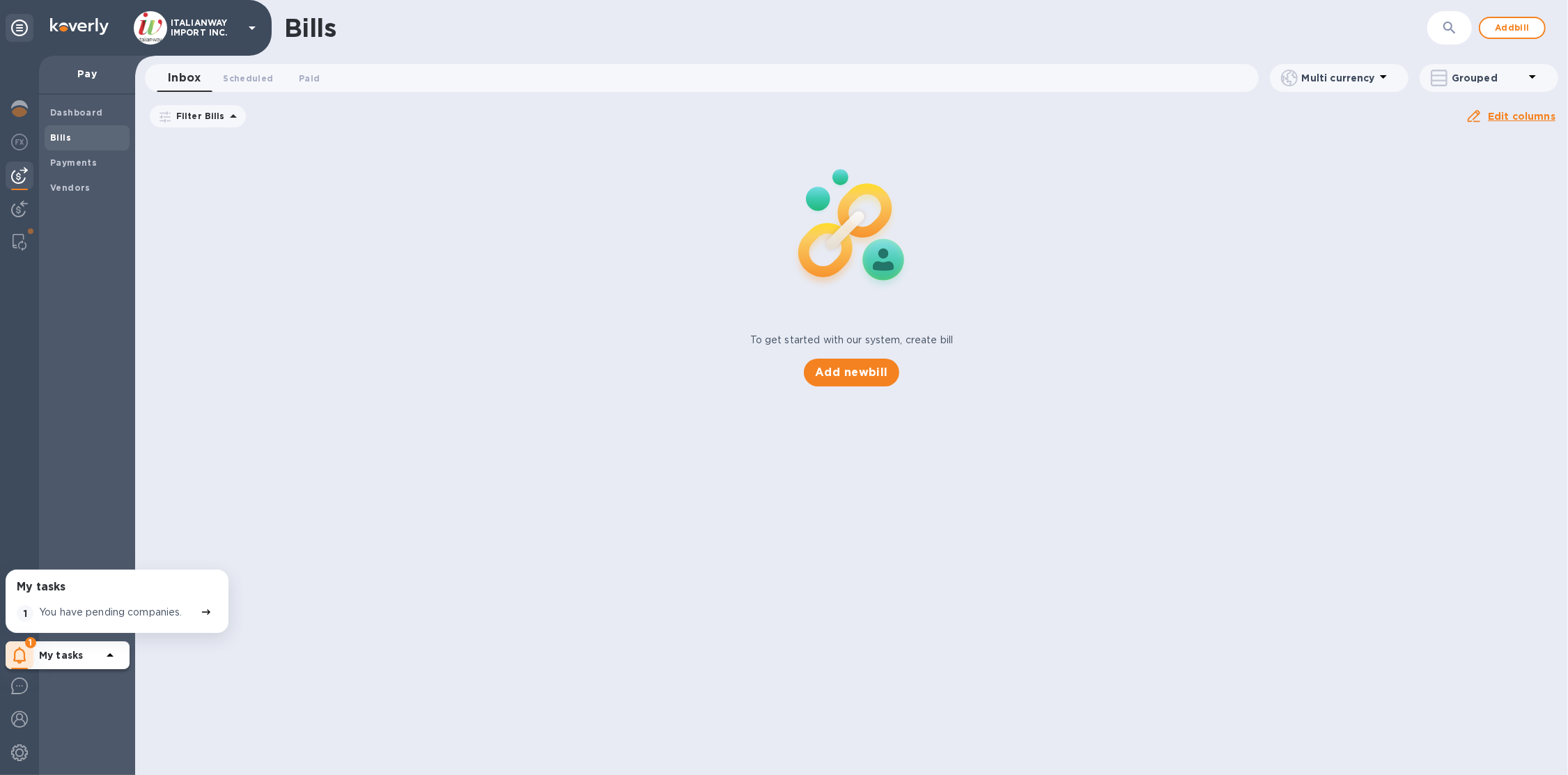
click at [0, 0] on icon at bounding box center [0, 0] width 0 height 0
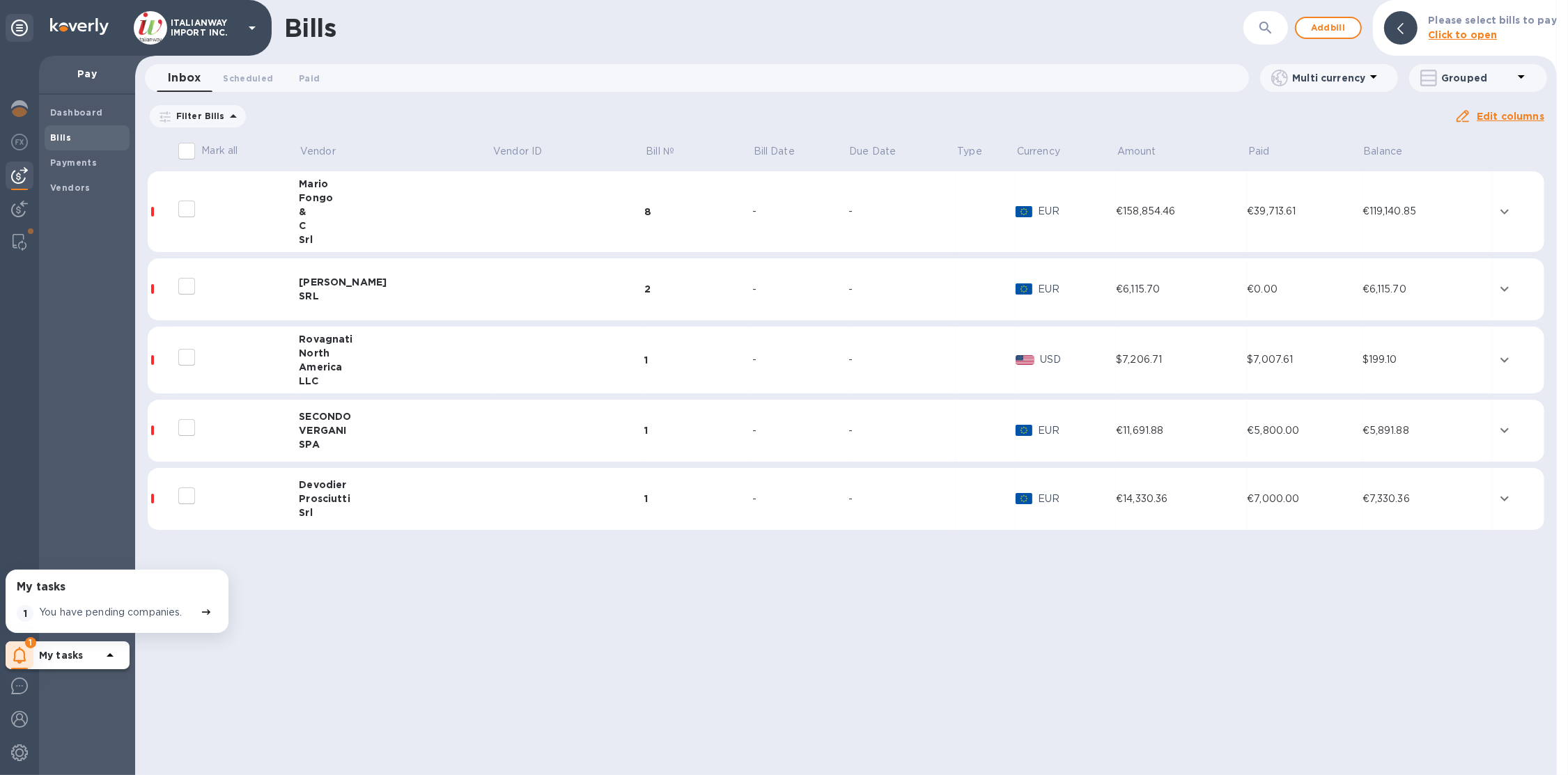
click at [752, 363] on div "-" at bounding box center [800, 360] width 97 height 15
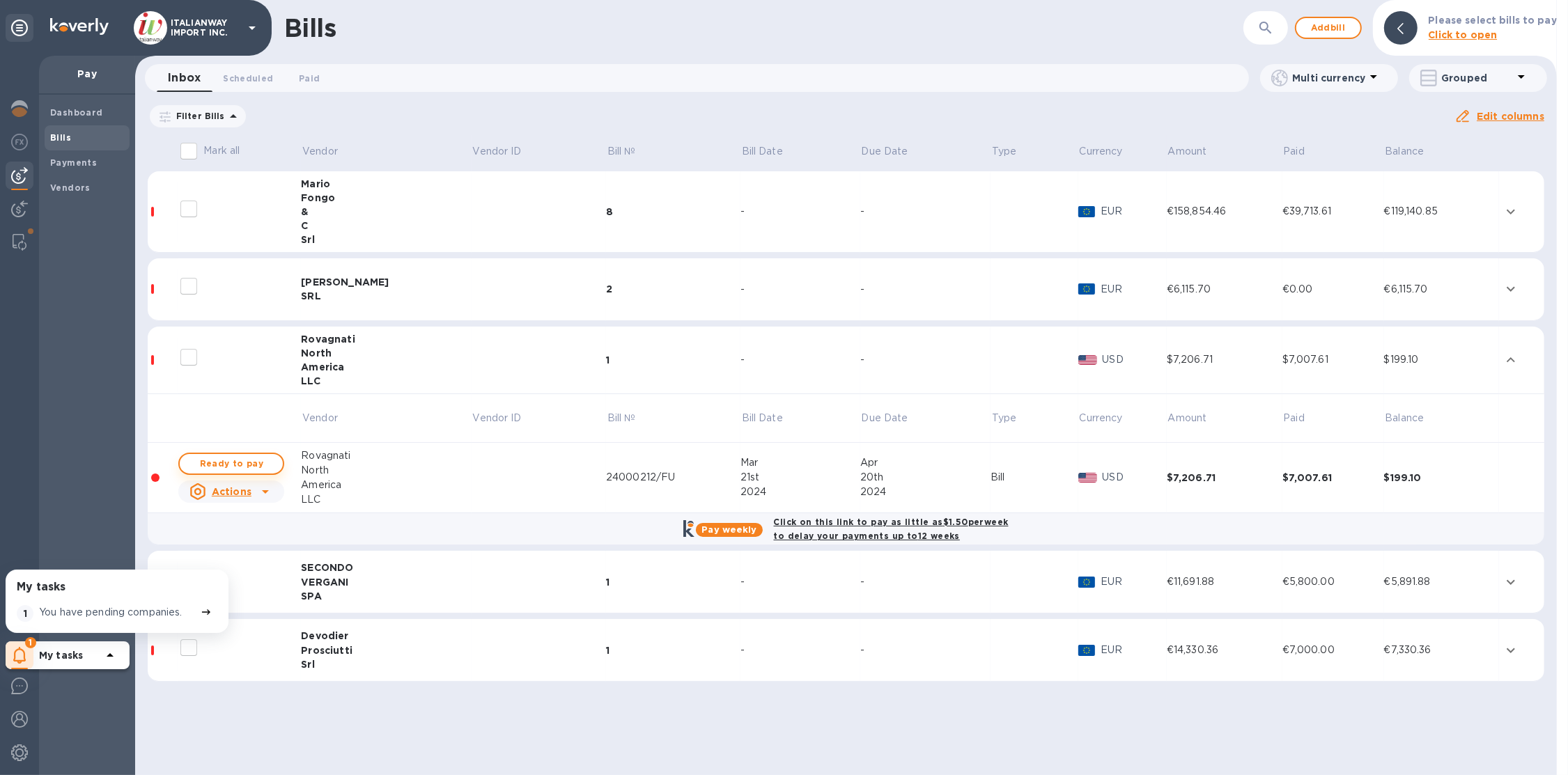
click at [230, 461] on span "Ready to pay" at bounding box center [231, 464] width 81 height 17
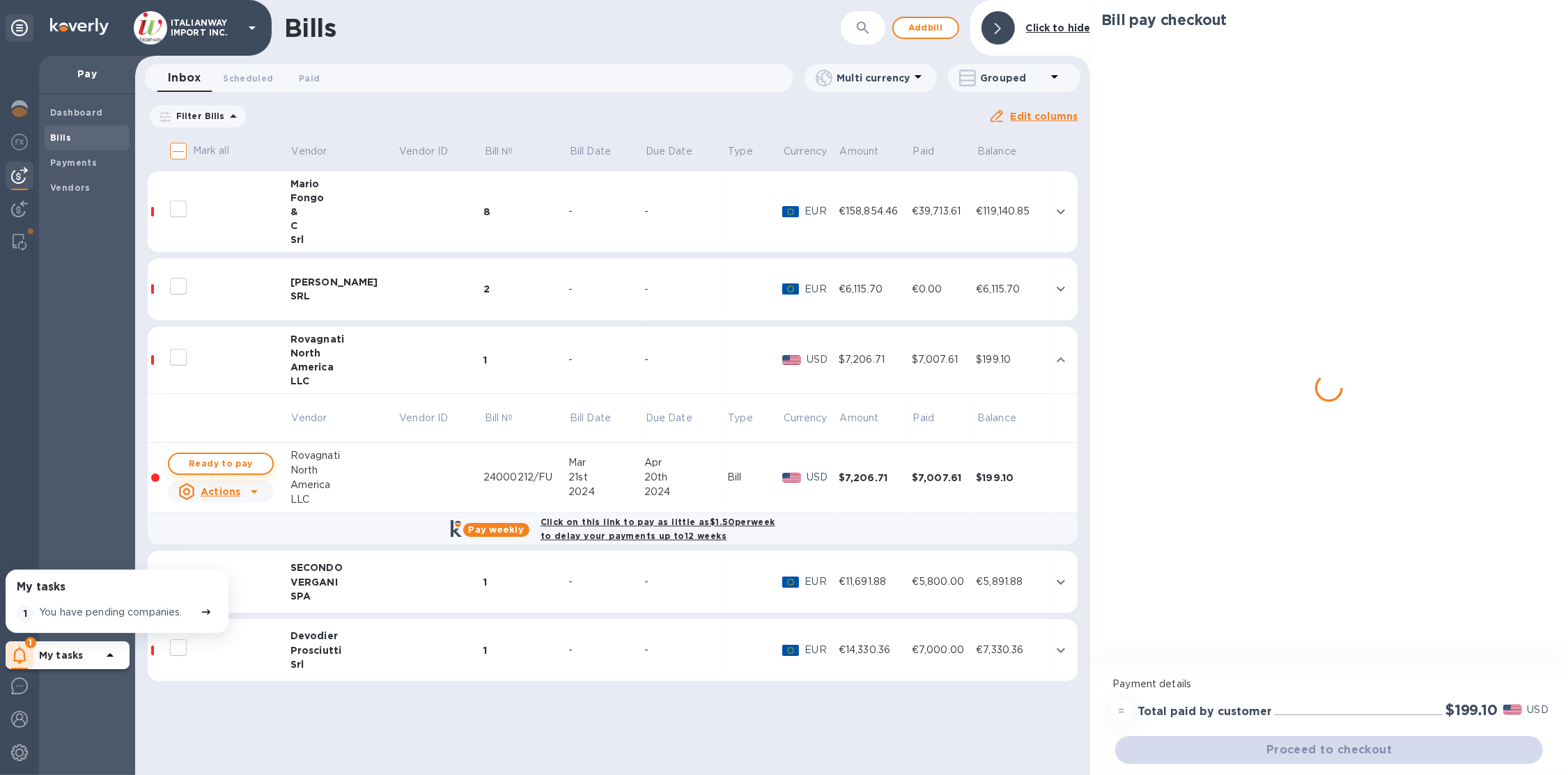
checkbox input "true"
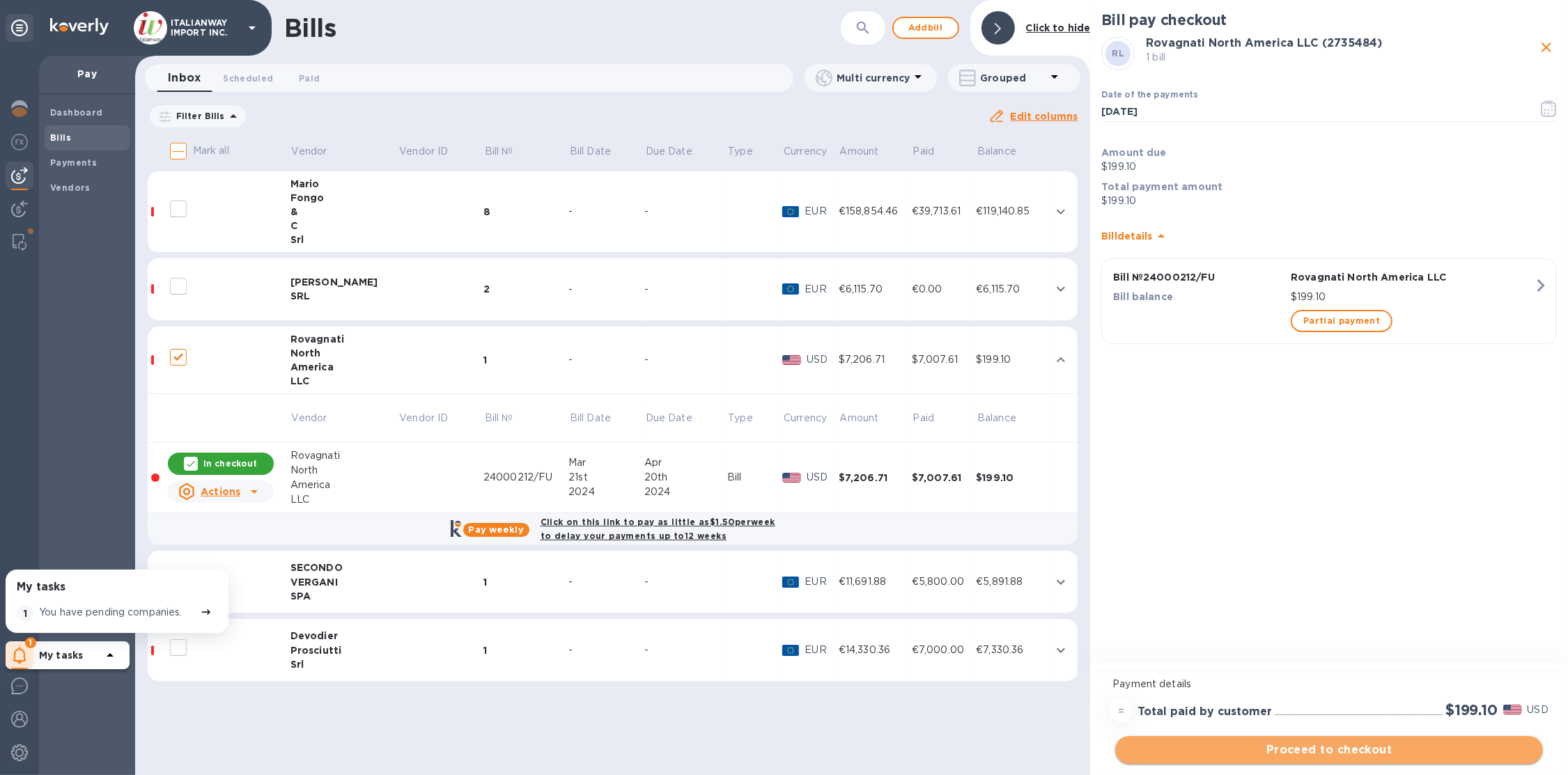
click at [1291, 752] on span "Proceed to checkout" at bounding box center [1328, 750] width 406 height 17
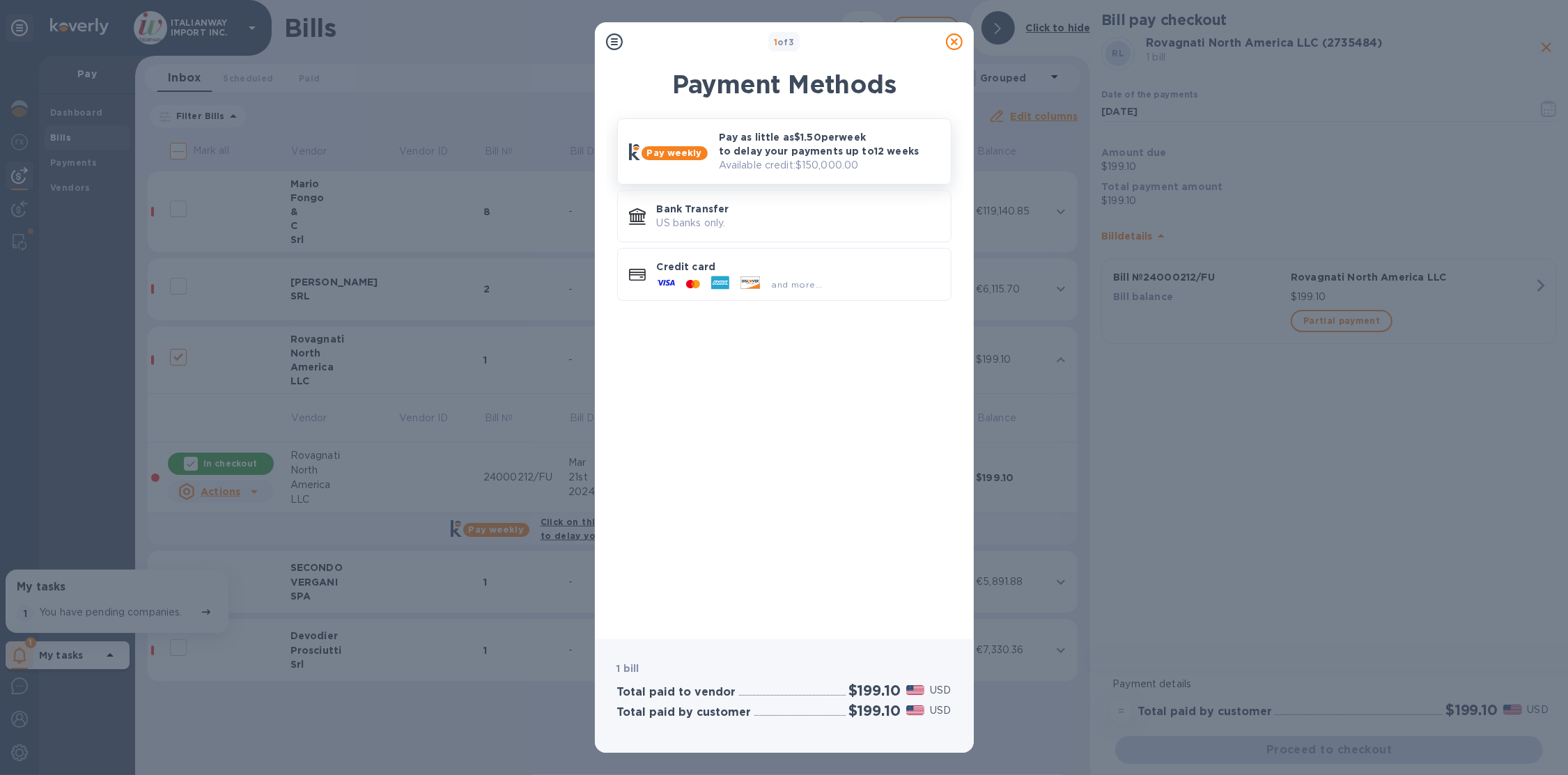
click at [834, 166] on p "Available credit: $150,000.00" at bounding box center [829, 165] width 221 height 15
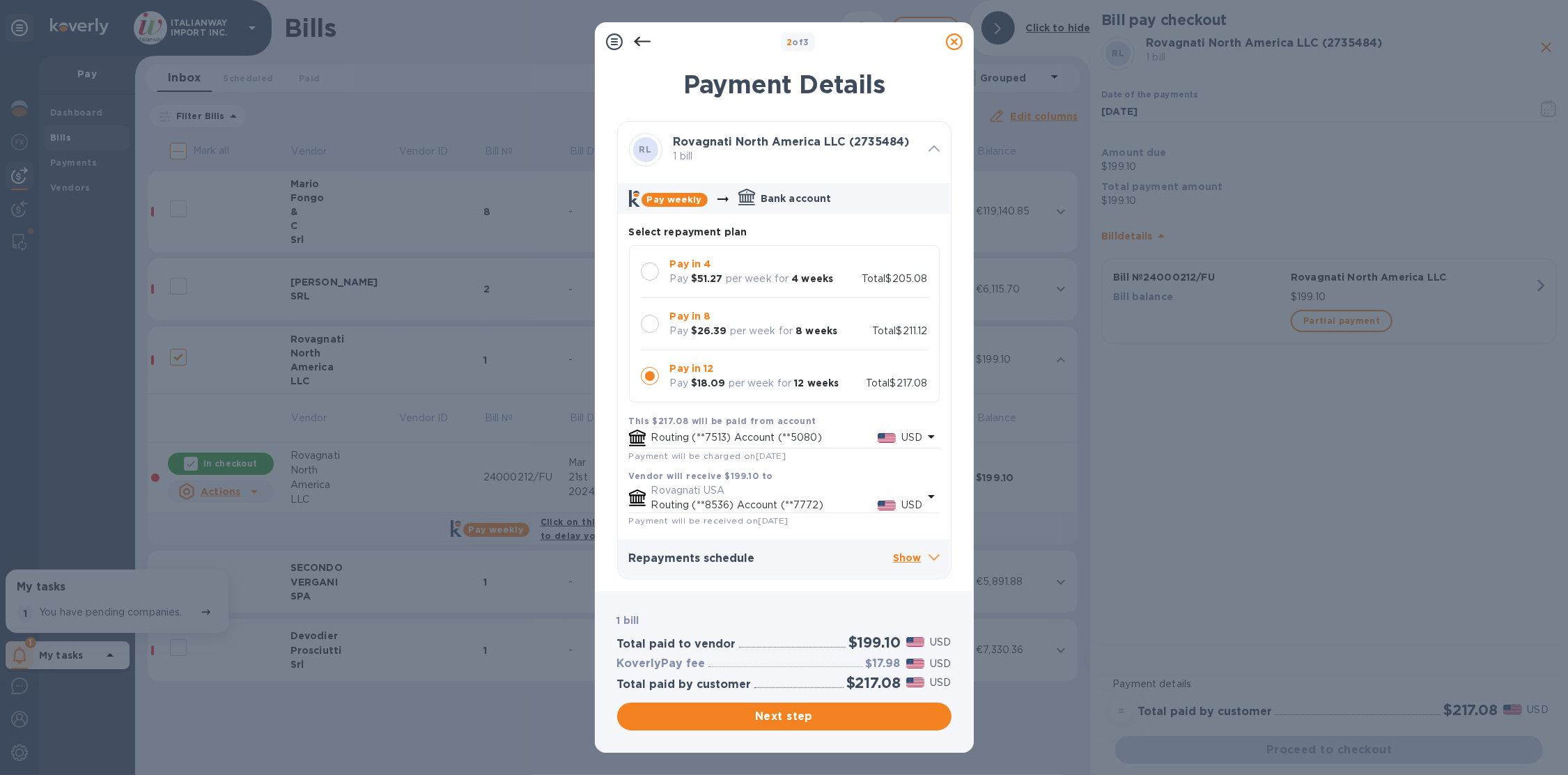
click at [953, 40] on icon at bounding box center [954, 42] width 17 height 17
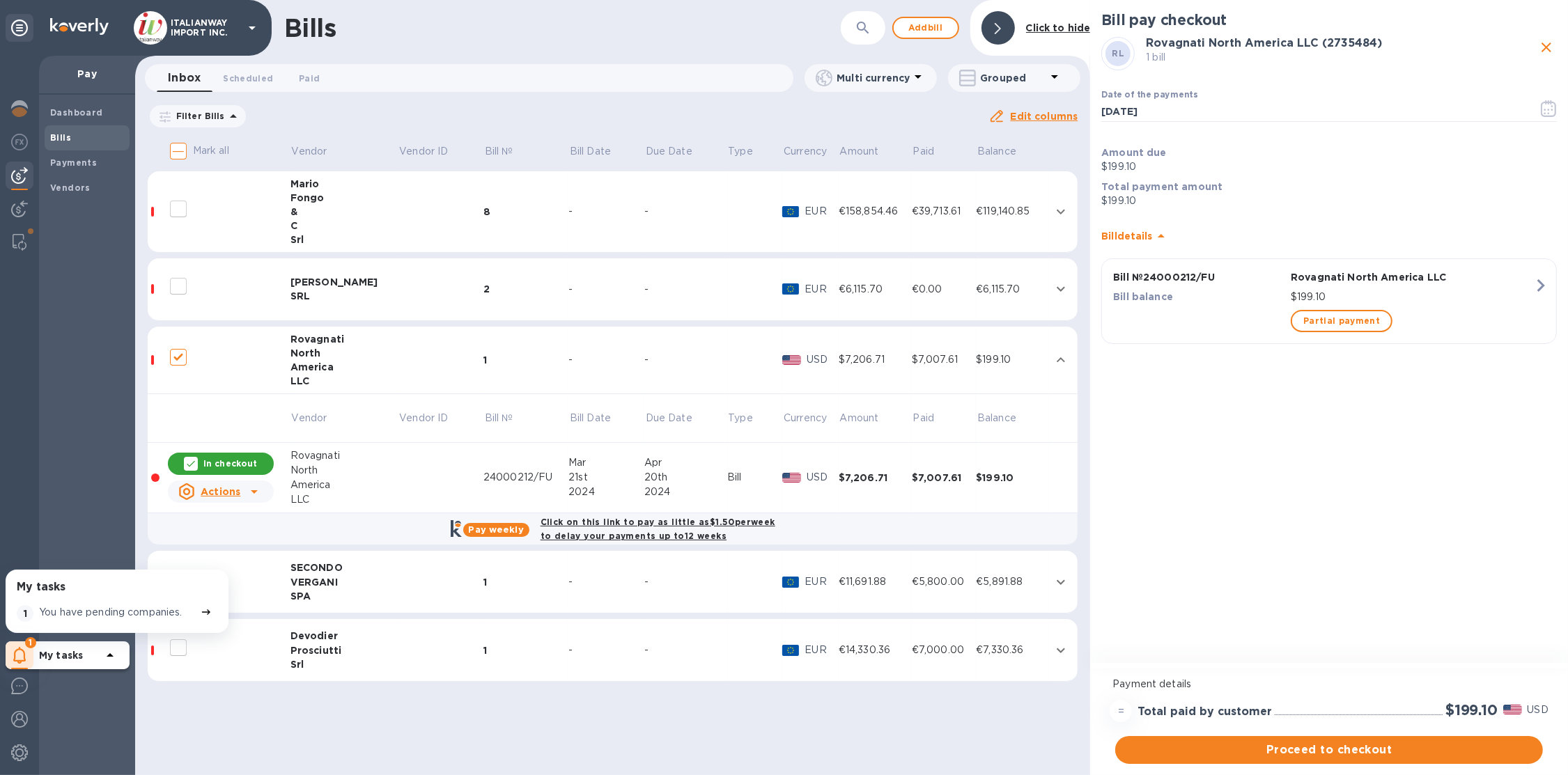
click at [233, 29] on p "ITALIANWAY IMPORT INC." at bounding box center [205, 28] width 70 height 19
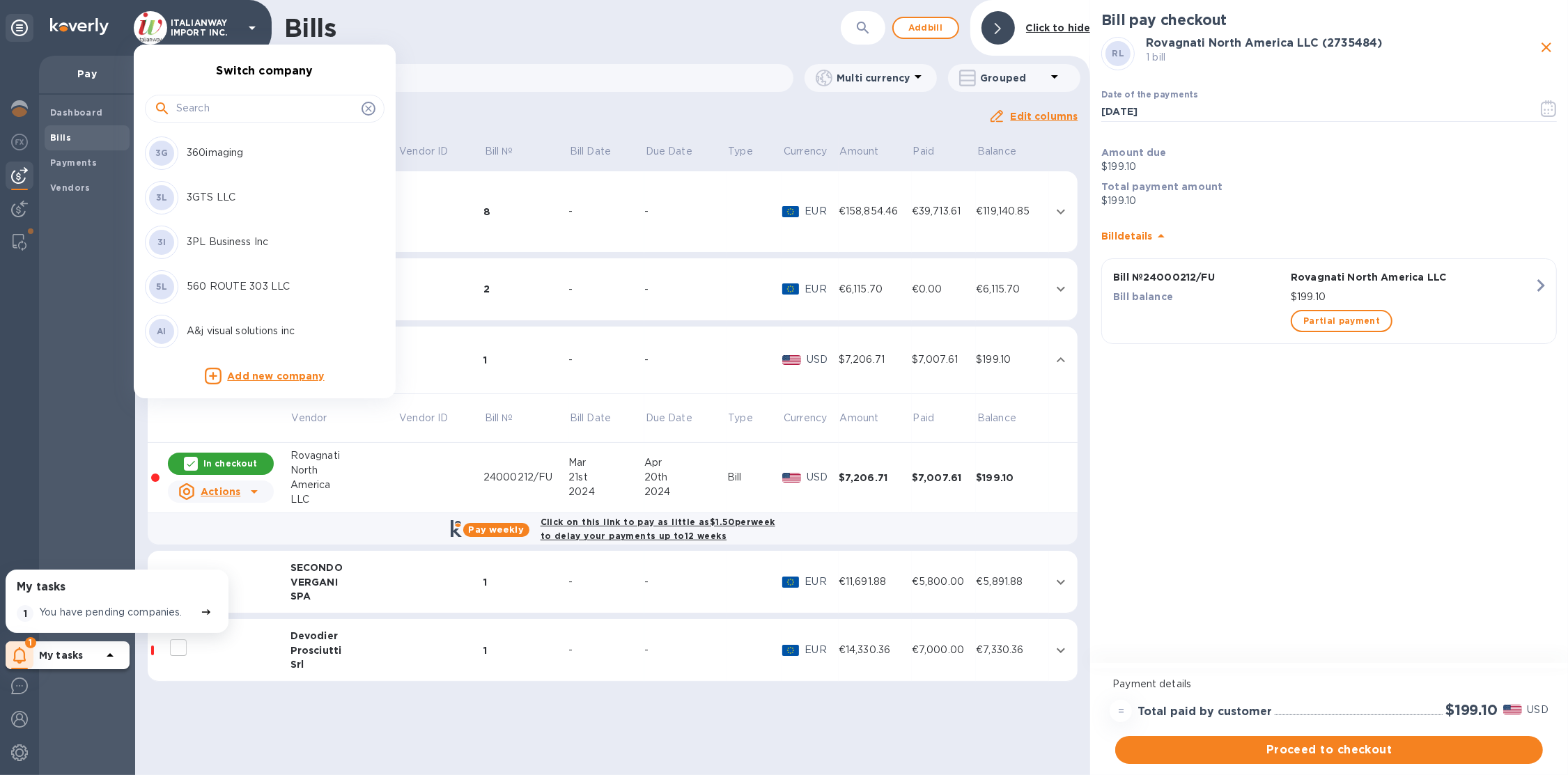
click at [219, 102] on input "text" at bounding box center [266, 109] width 180 height 21
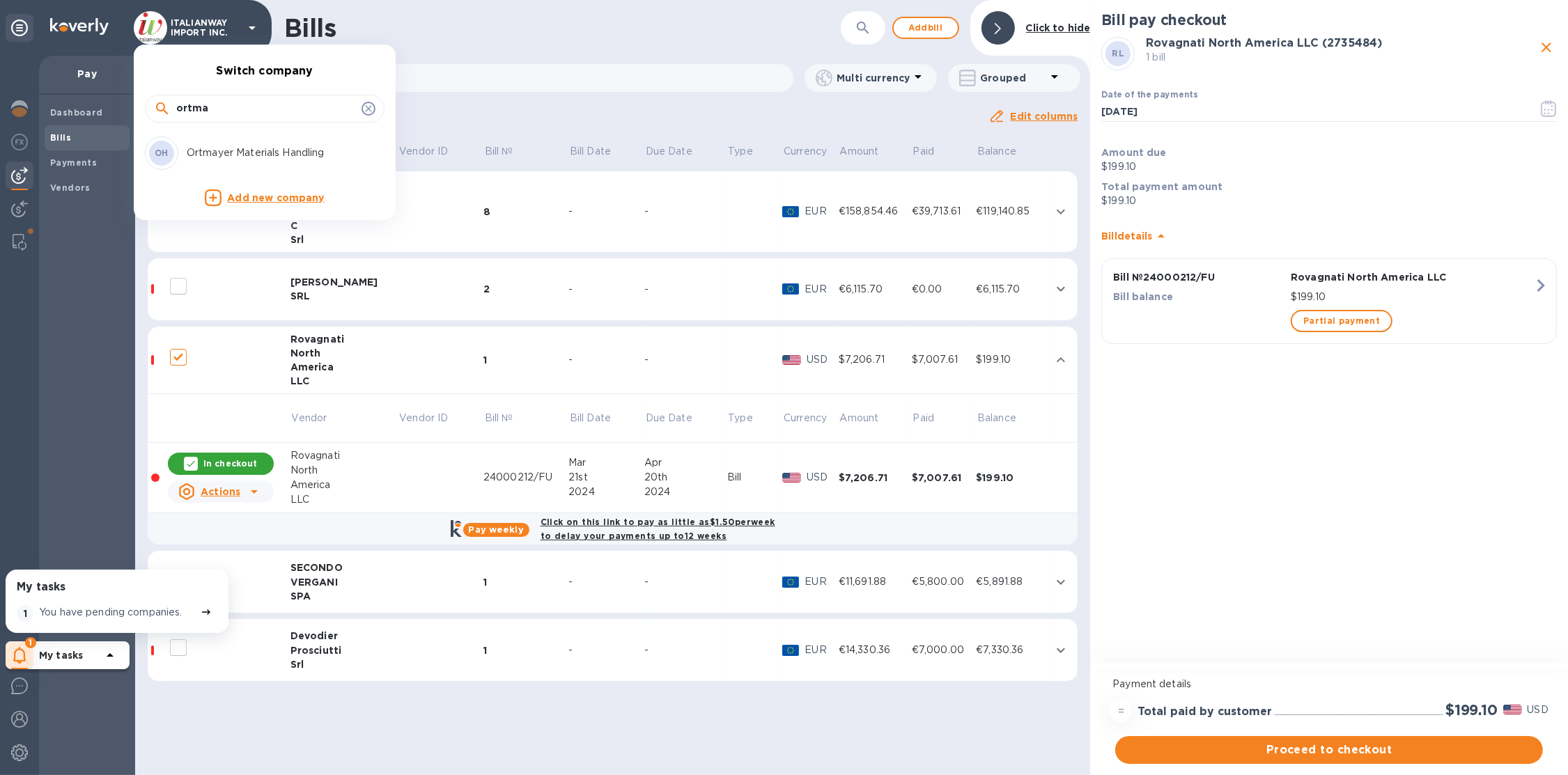
type input "ortma"
click at [268, 147] on p "Ortmayer Materials Handling" at bounding box center [274, 153] width 175 height 15
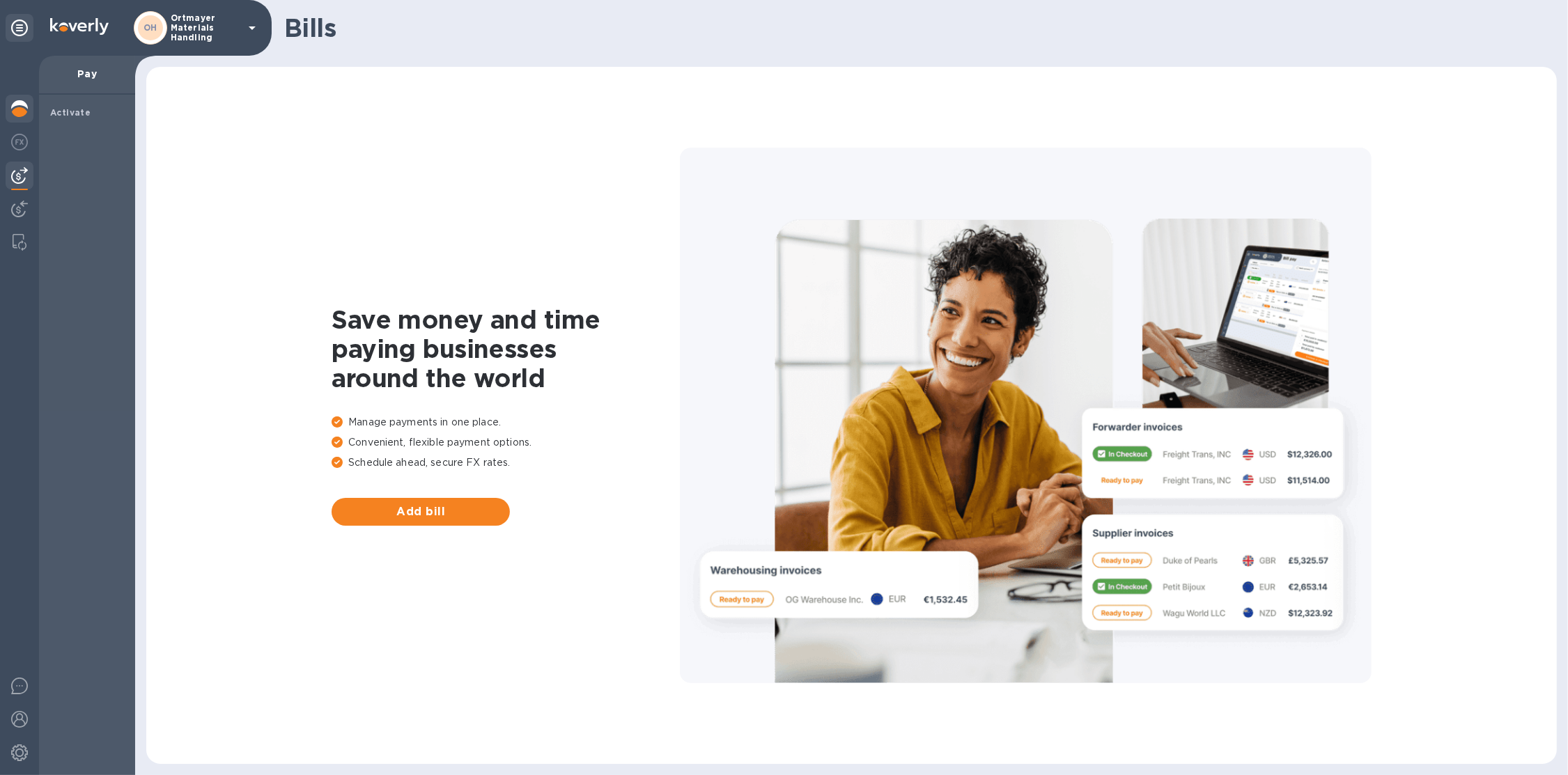
click at [20, 112] on img at bounding box center [19, 109] width 17 height 17
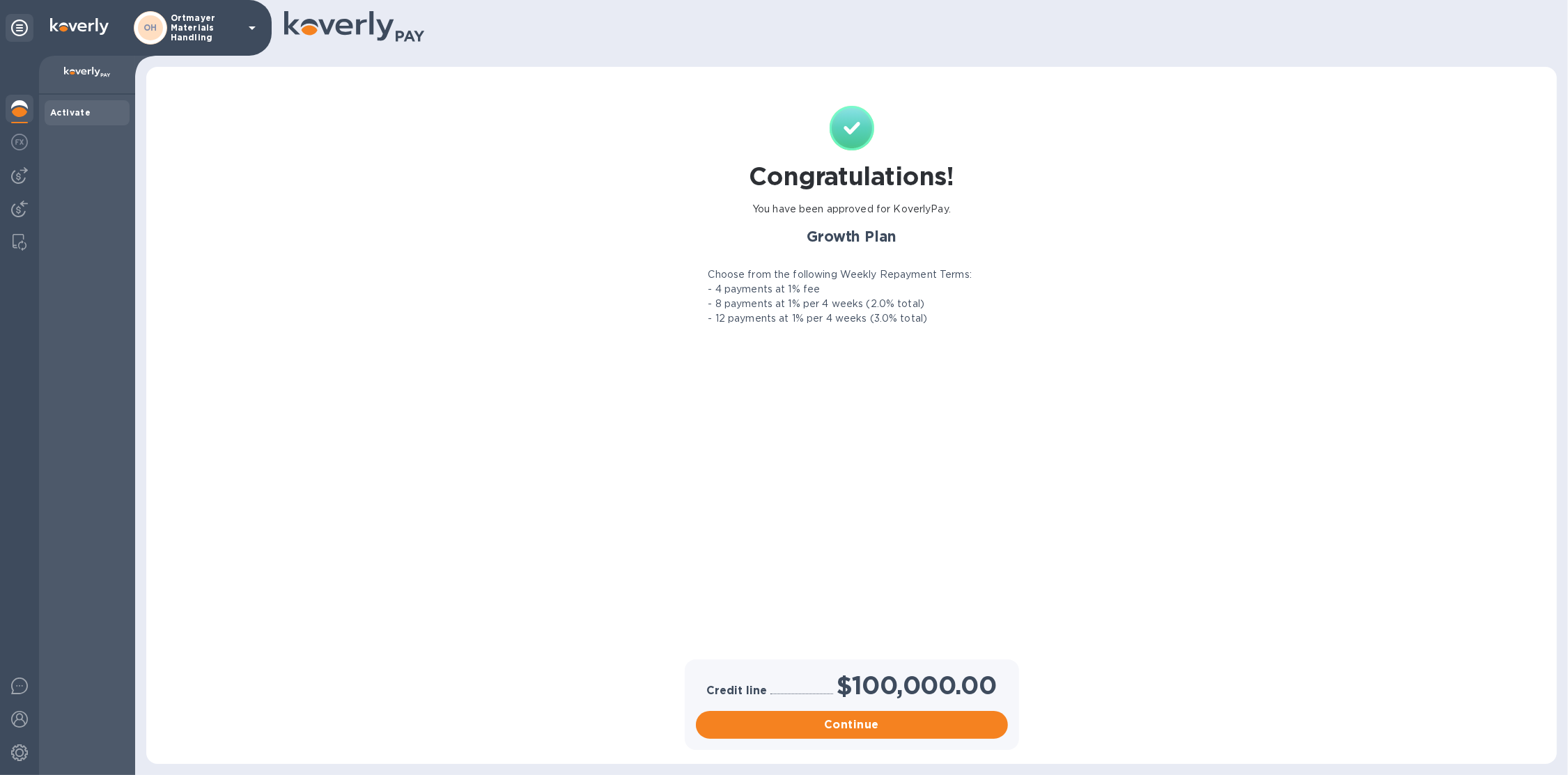
click at [184, 35] on p "Ortmayer Materials Handling" at bounding box center [205, 28] width 70 height 30
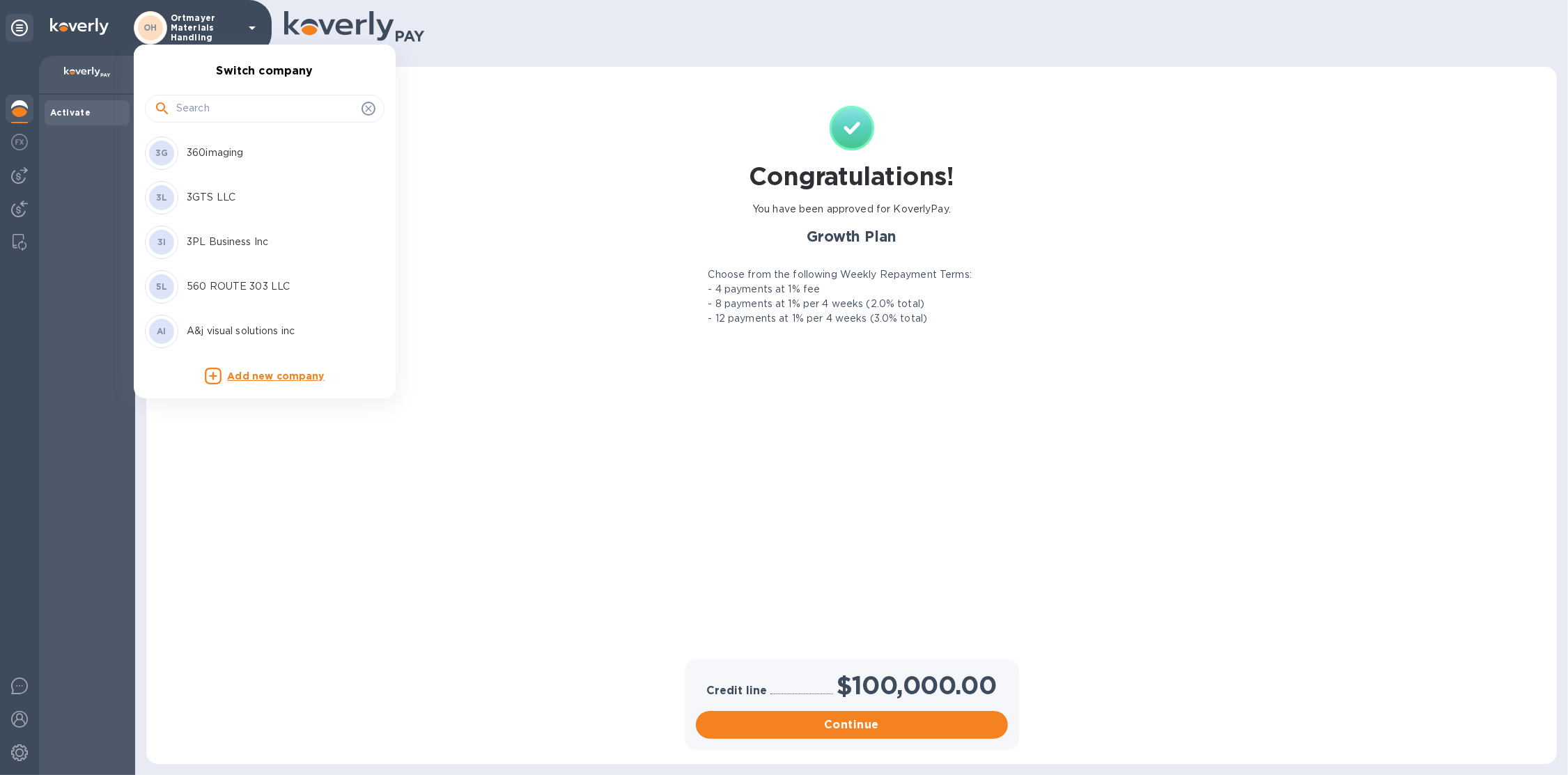
click at [208, 114] on input "text" at bounding box center [266, 109] width 180 height 21
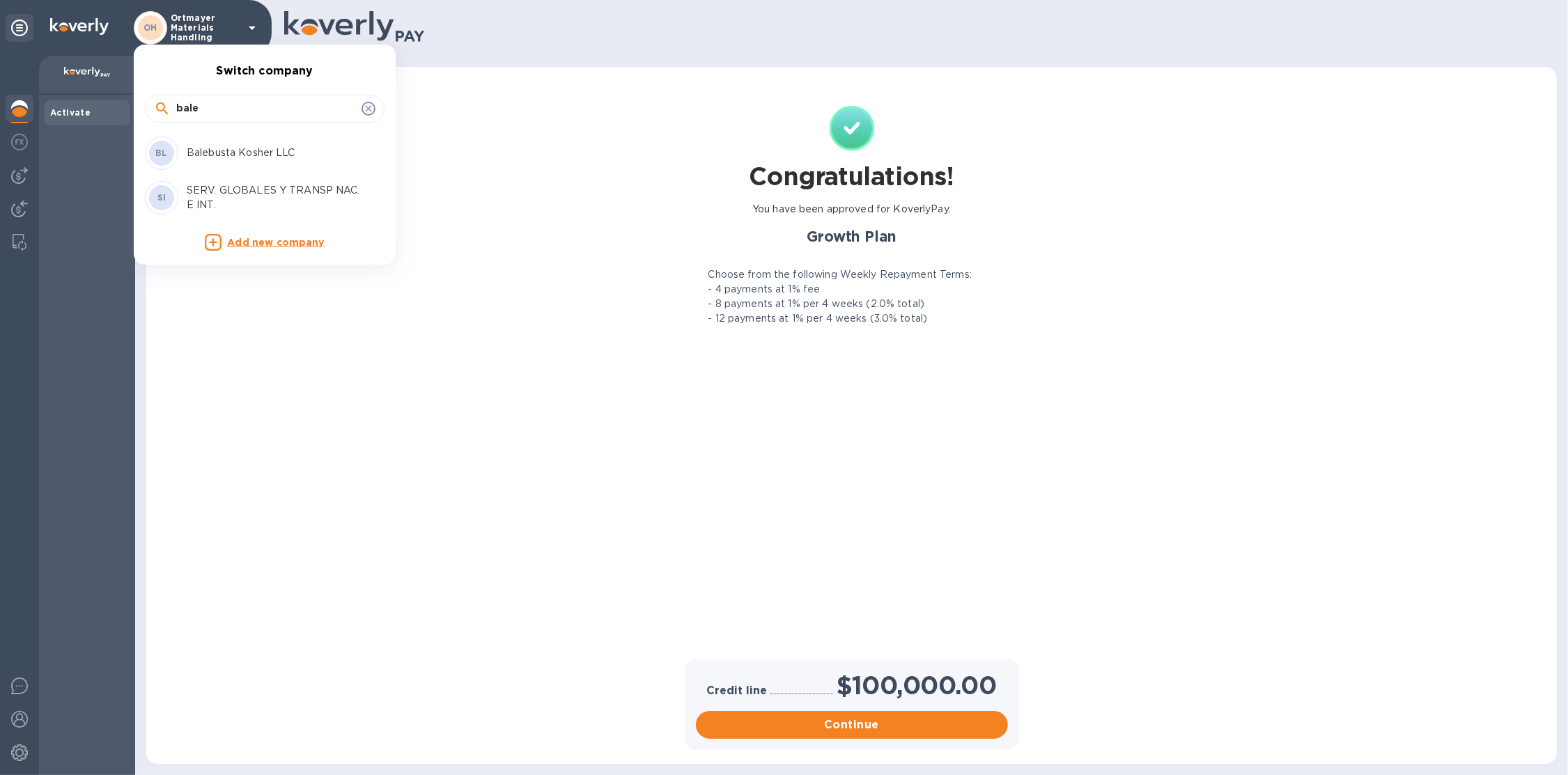
type input "bale"
click at [247, 149] on p "Balebusta Kosher LLC" at bounding box center [274, 153] width 175 height 15
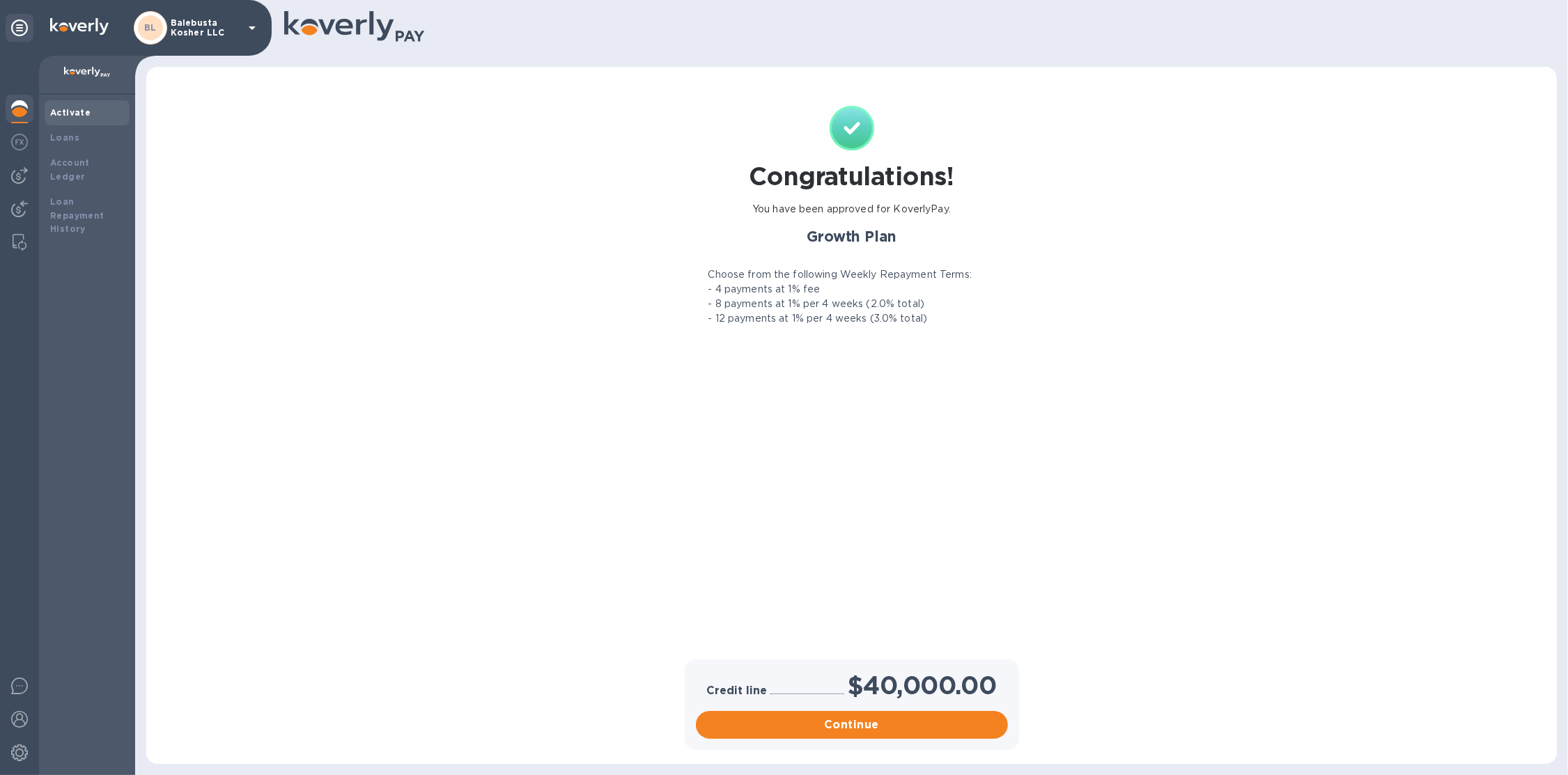
click at [233, 32] on p "Balebusta Kosher LLC" at bounding box center [205, 28] width 70 height 19
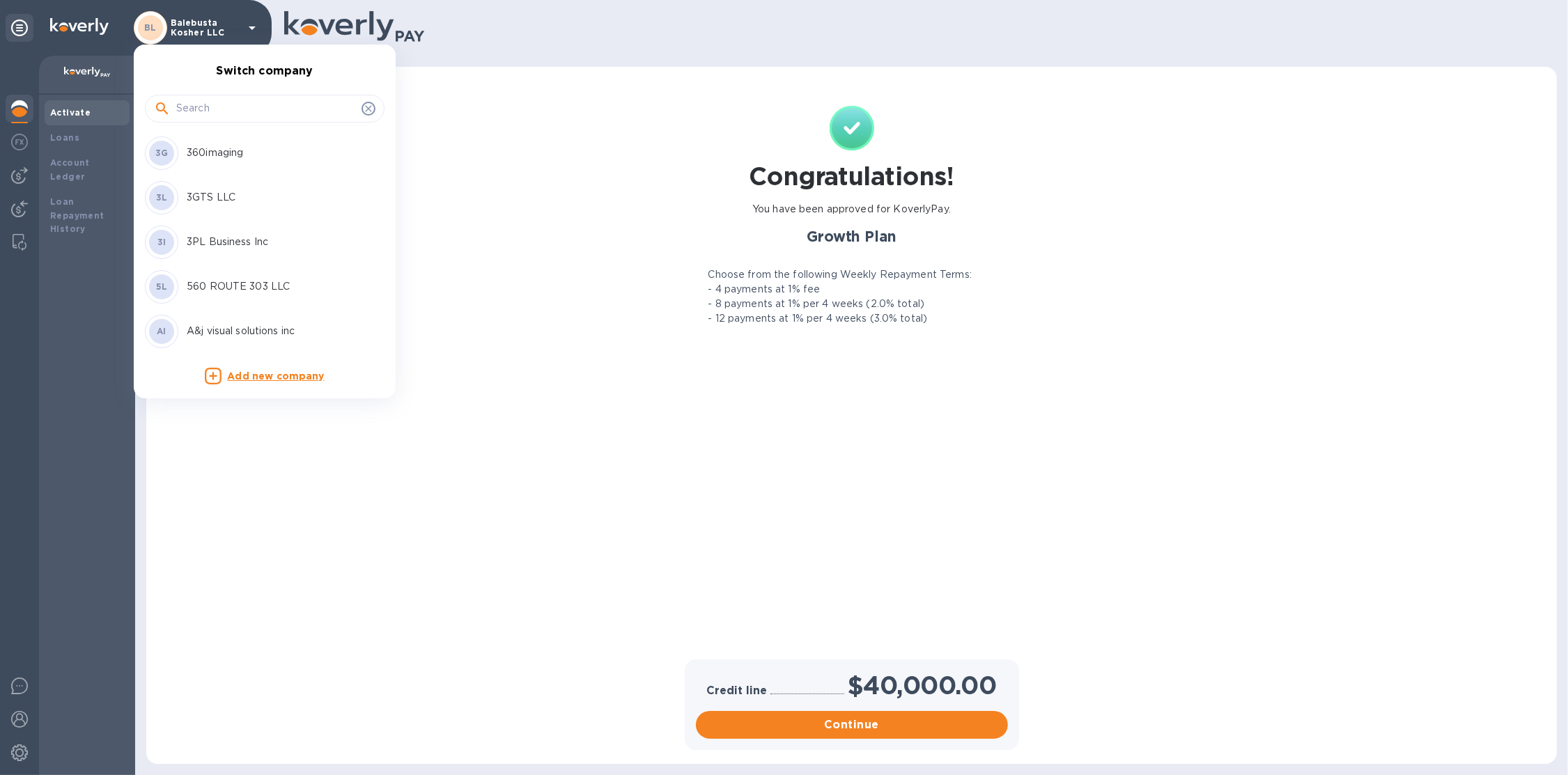
click at [232, 113] on input "text" at bounding box center [266, 109] width 180 height 21
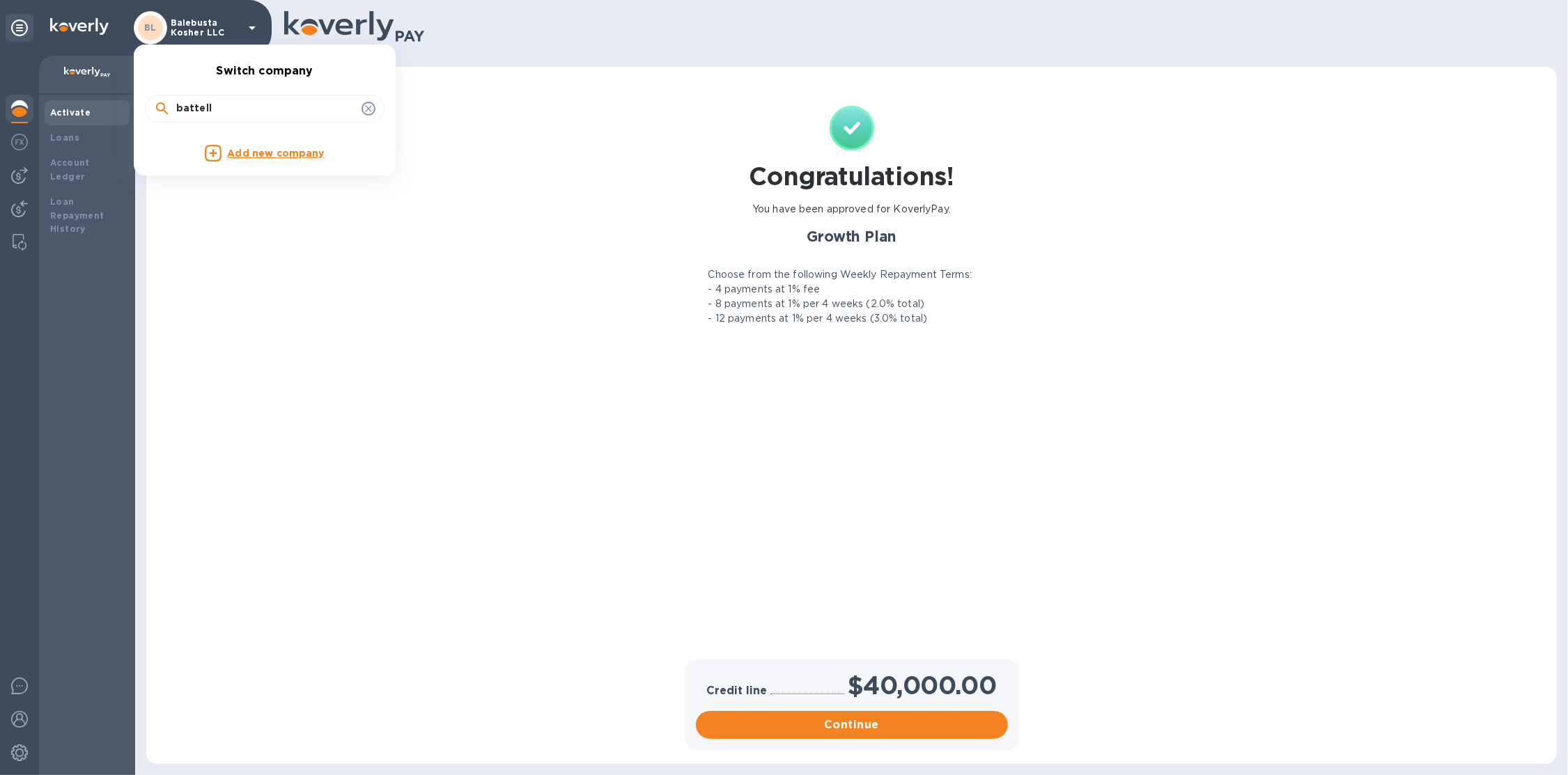
drag, startPoint x: 239, startPoint y: 100, endPoint x: 217, endPoint y: 107, distance: 23.1
click at [217, 107] on input "battell" at bounding box center [266, 109] width 180 height 21
type input "3pl"
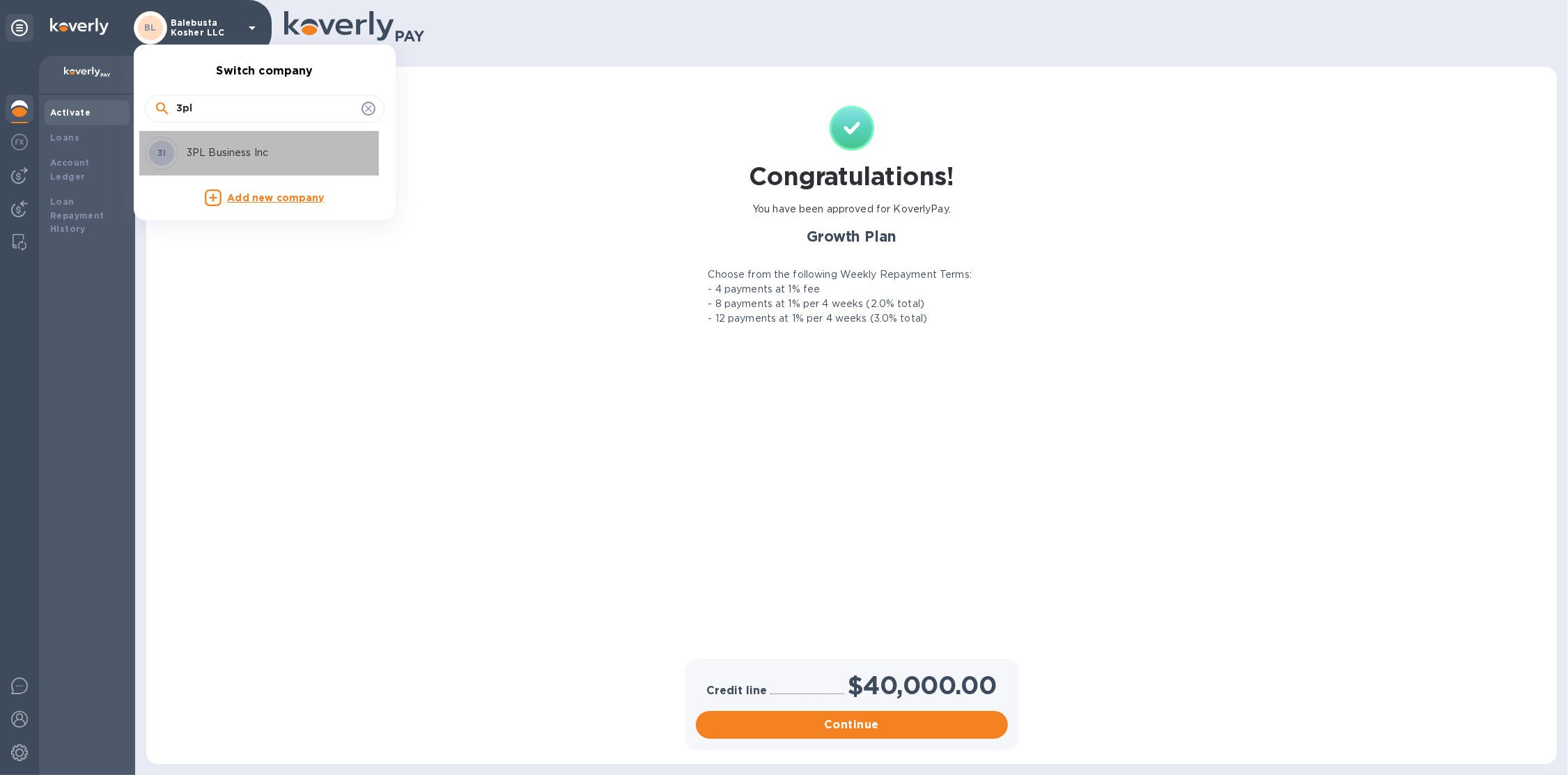
click at [240, 142] on div "3I 3PL Business Inc" at bounding box center [253, 153] width 217 height 33
